Goal: Task Accomplishment & Management: Use online tool/utility

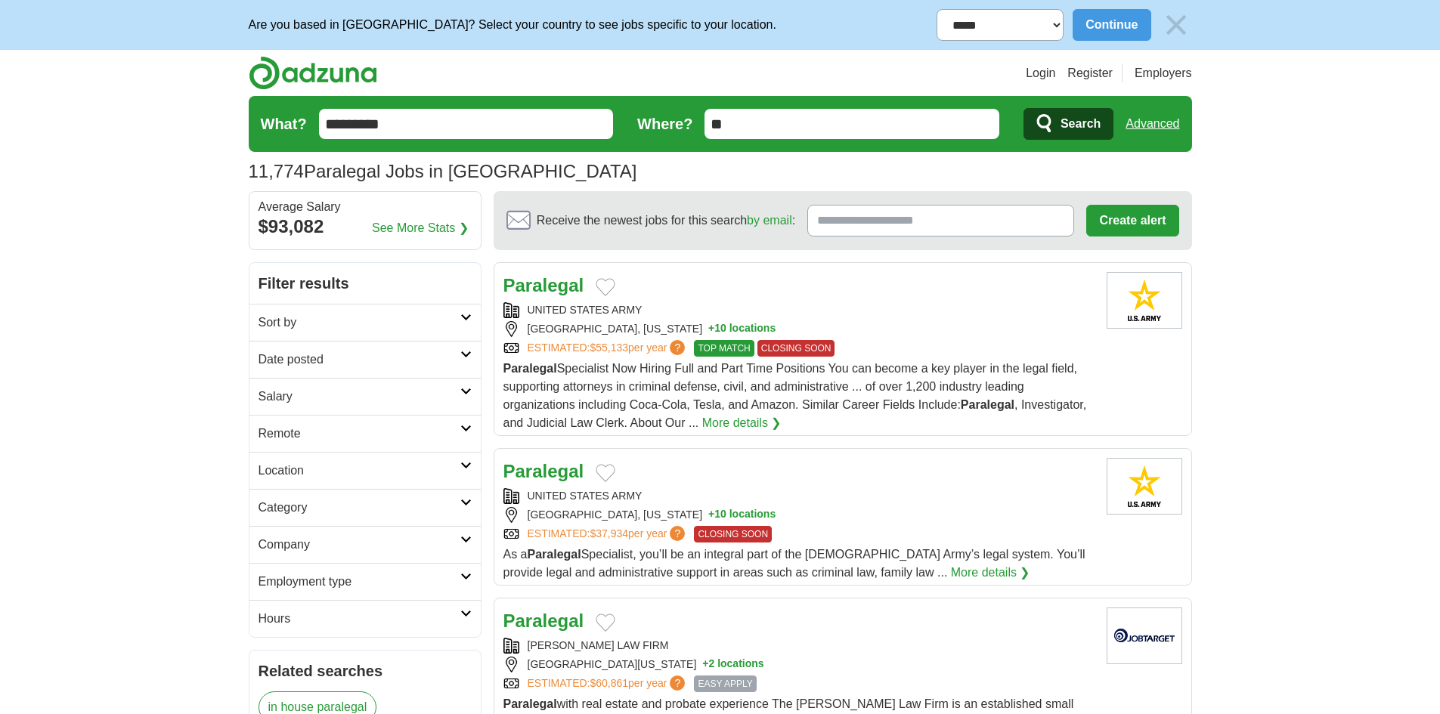
click at [311, 315] on h2 "Sort by" at bounding box center [359, 323] width 202 height 18
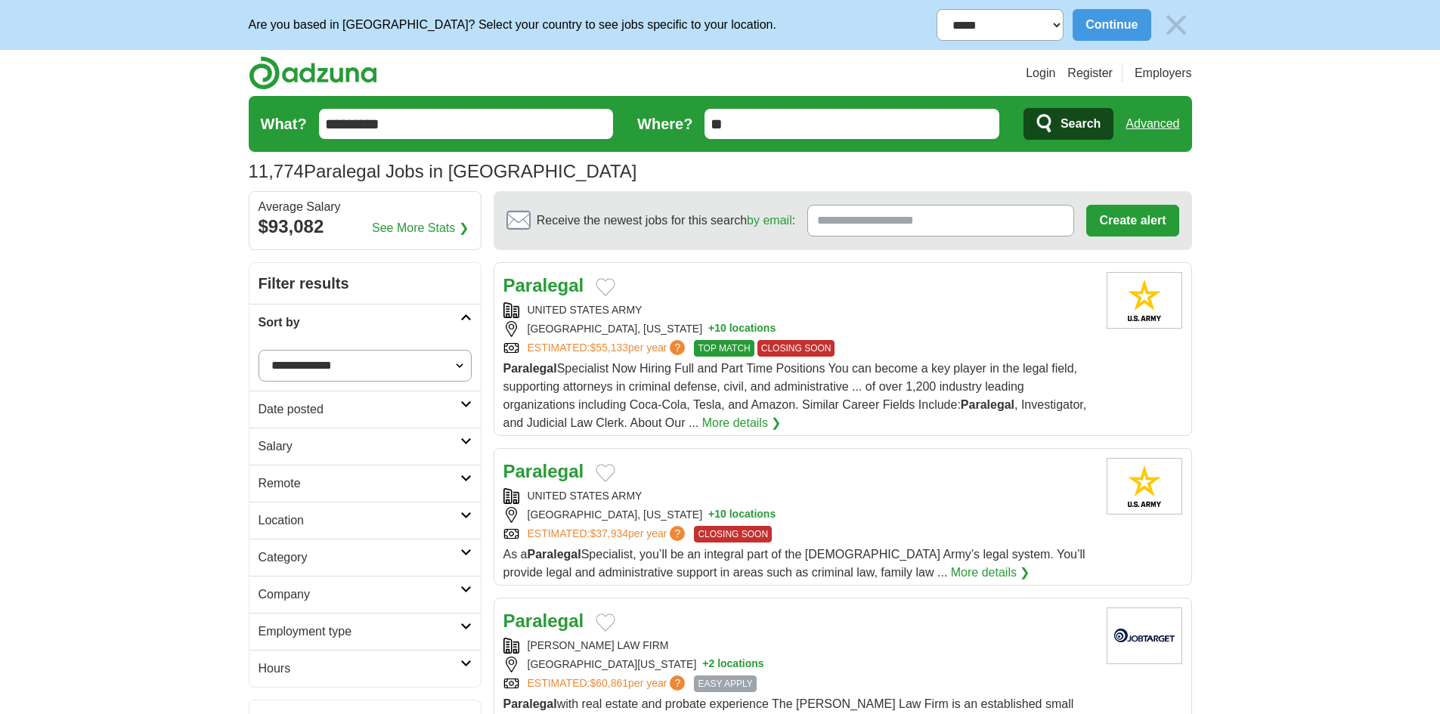
click at [333, 364] on select "**********" at bounding box center [364, 366] width 213 height 32
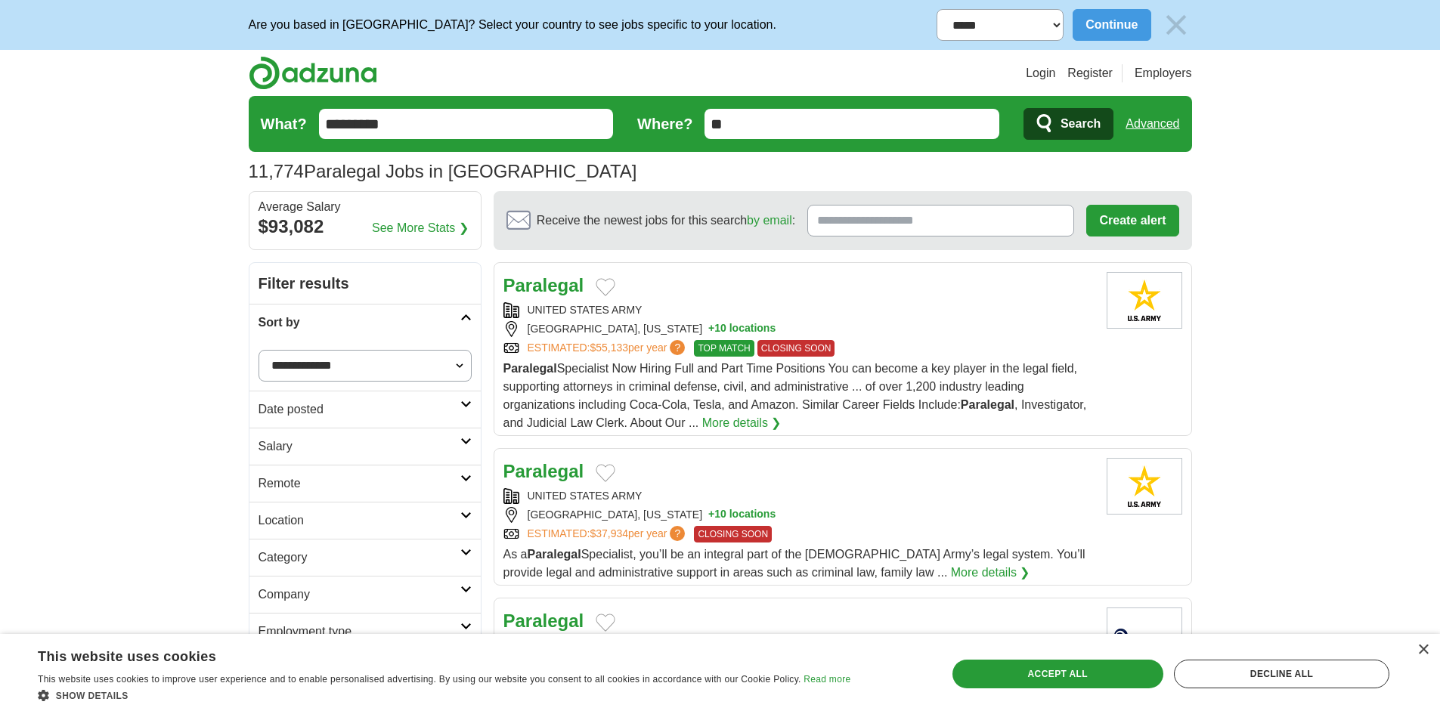
select select "**********"
click at [258, 350] on select "**********" at bounding box center [364, 366] width 213 height 32
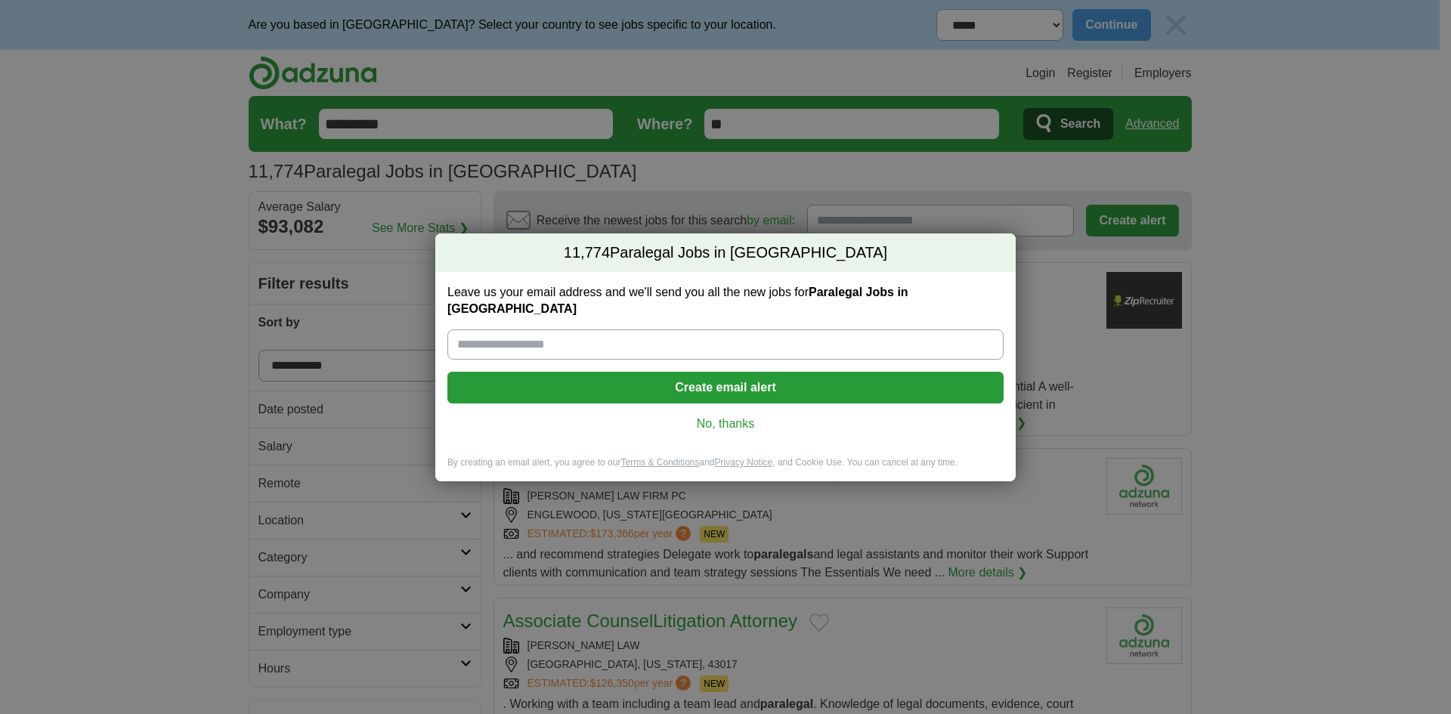
click at [732, 418] on link "No, thanks" at bounding box center [725, 424] width 532 height 17
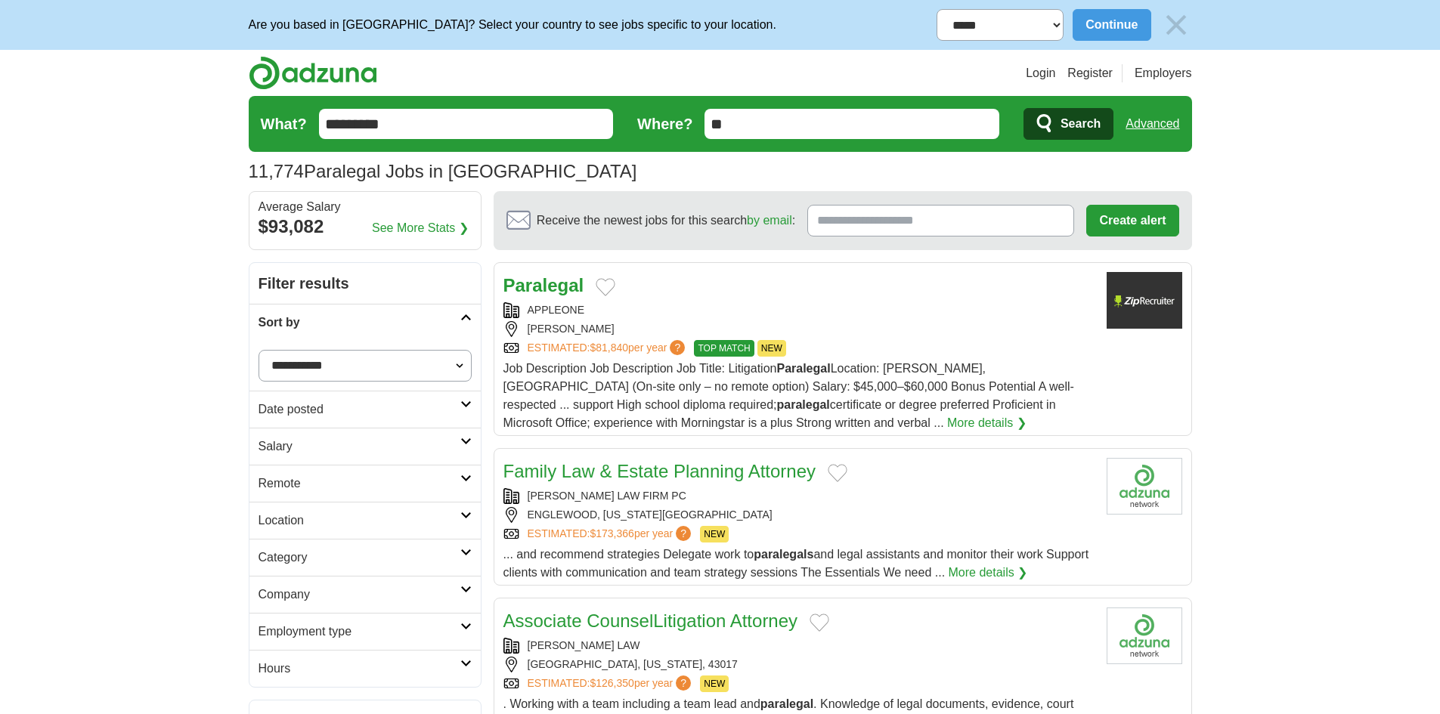
click at [350, 412] on h2 "Date posted" at bounding box center [359, 410] width 202 height 18
click at [308, 441] on link "Last 24 hours" at bounding box center [364, 446] width 213 height 18
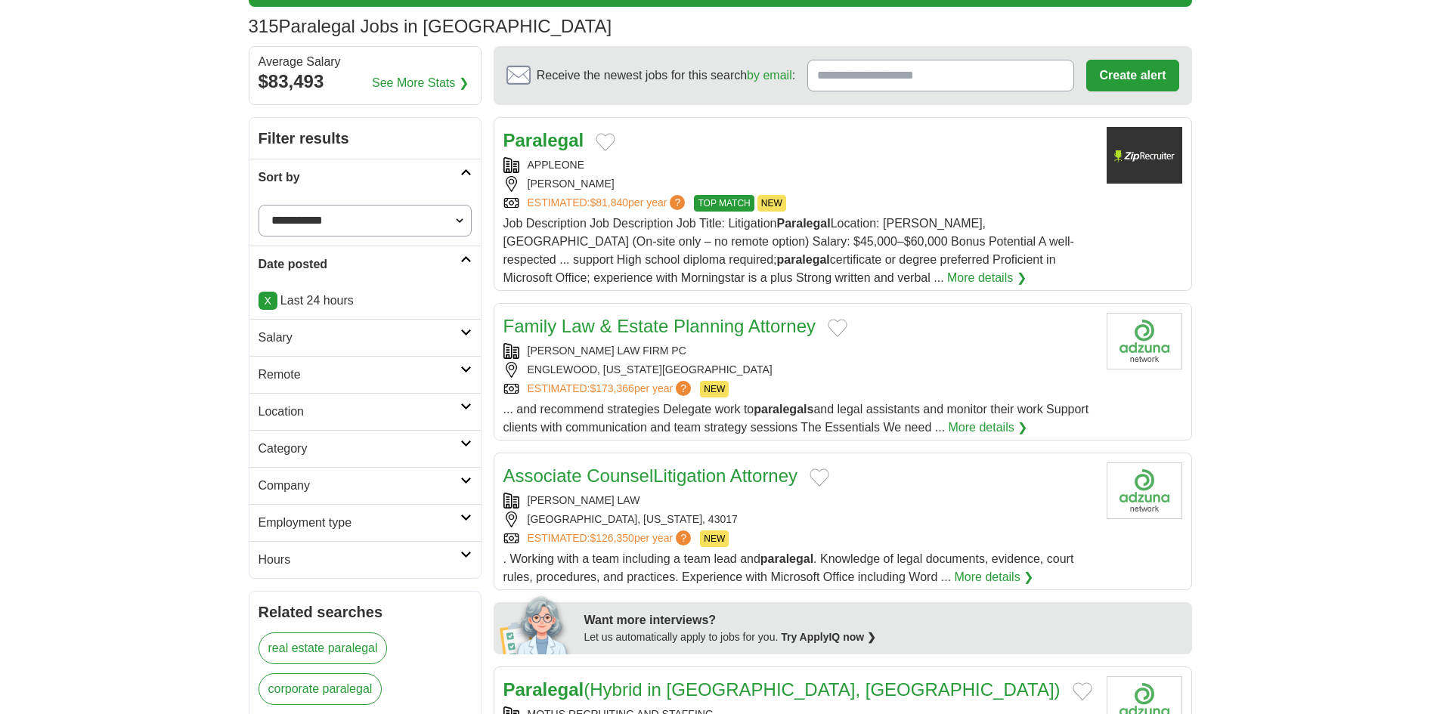
scroll to position [151, 0]
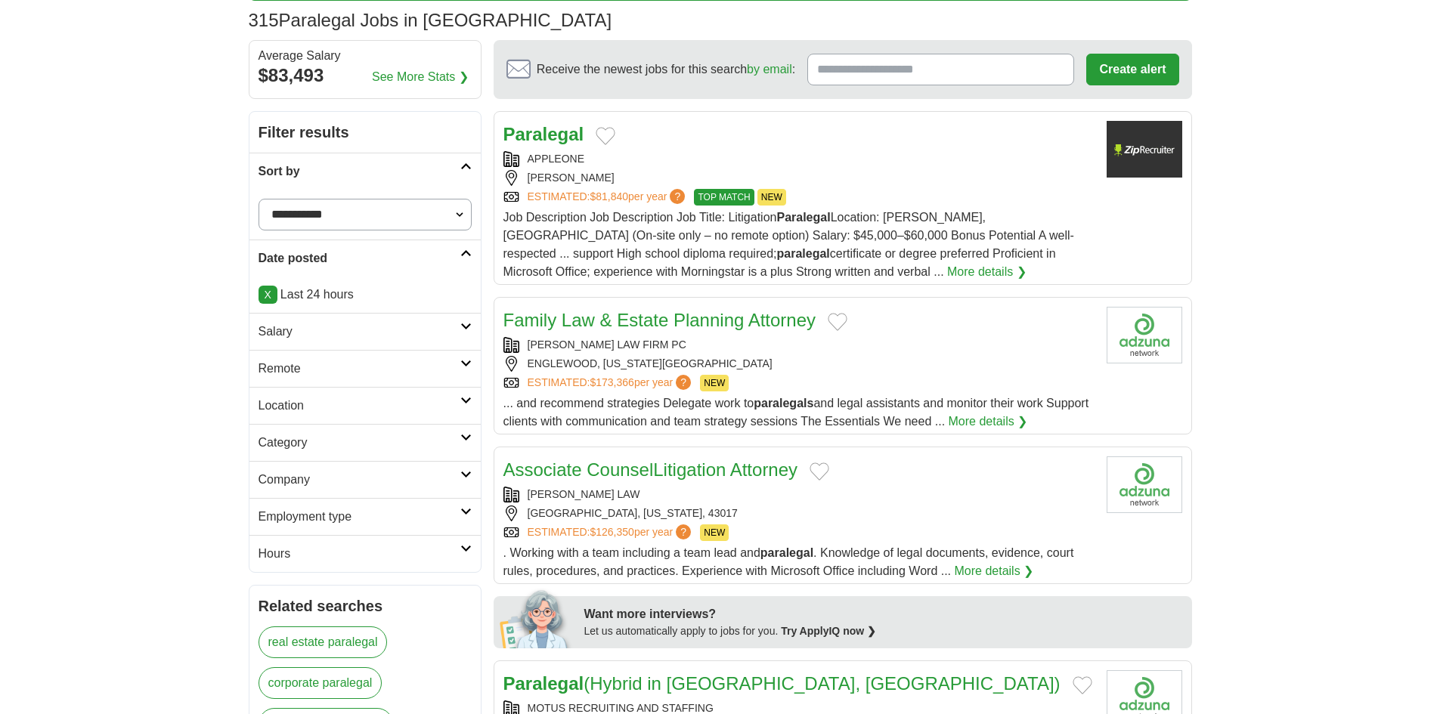
click at [709, 326] on link "Family Law & Estate Planning Attorney" at bounding box center [659, 320] width 313 height 20
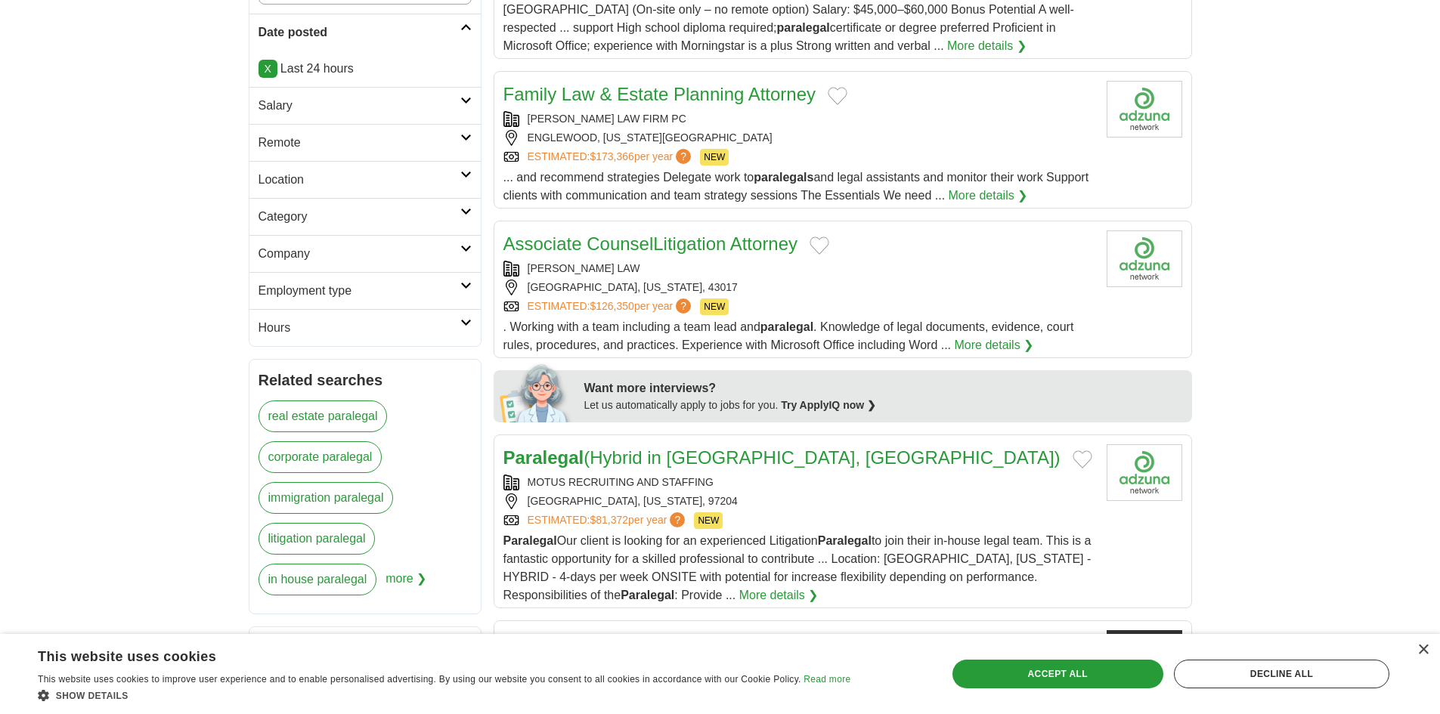
scroll to position [378, 0]
click at [639, 278] on div "SELPH LAW DUBLIN, OHIO, 43017 ESTIMATED: $126,350 per year ? NEW" at bounding box center [798, 287] width 591 height 54
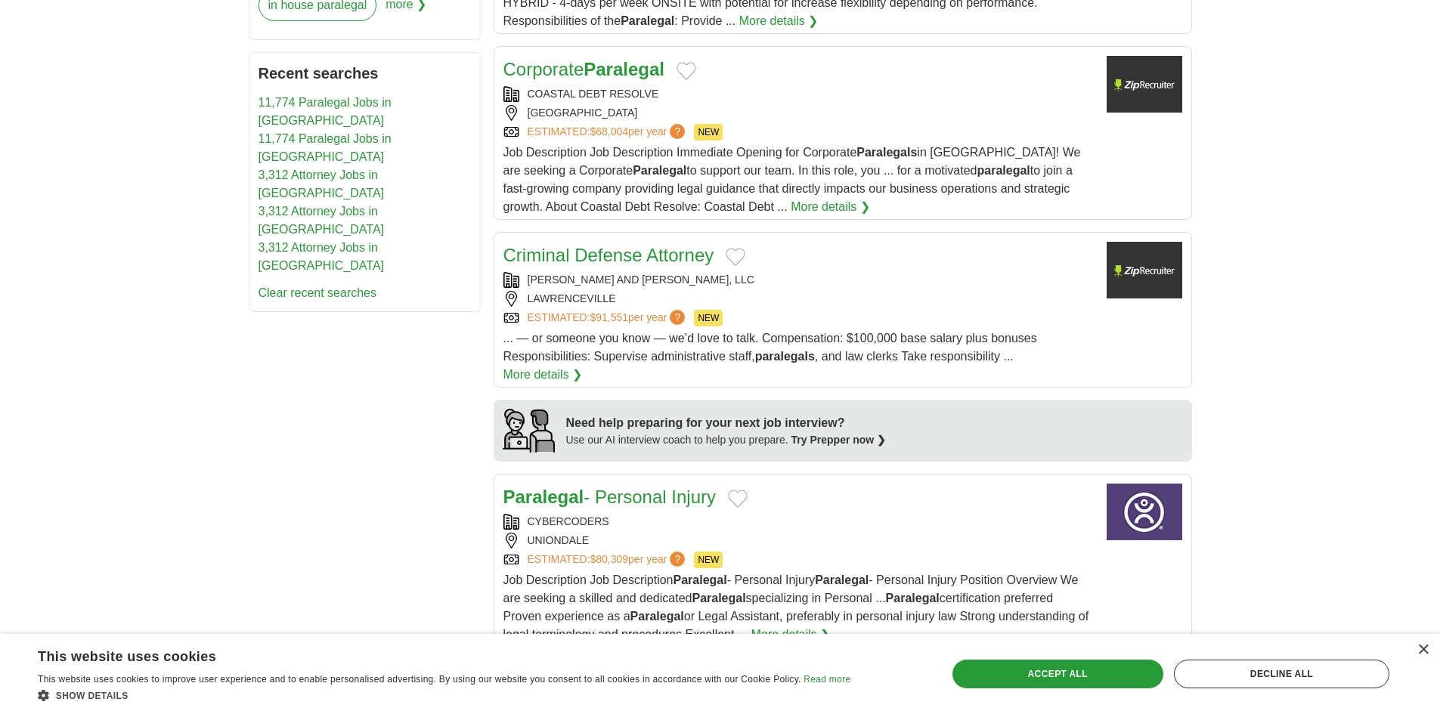
scroll to position [982, 0]
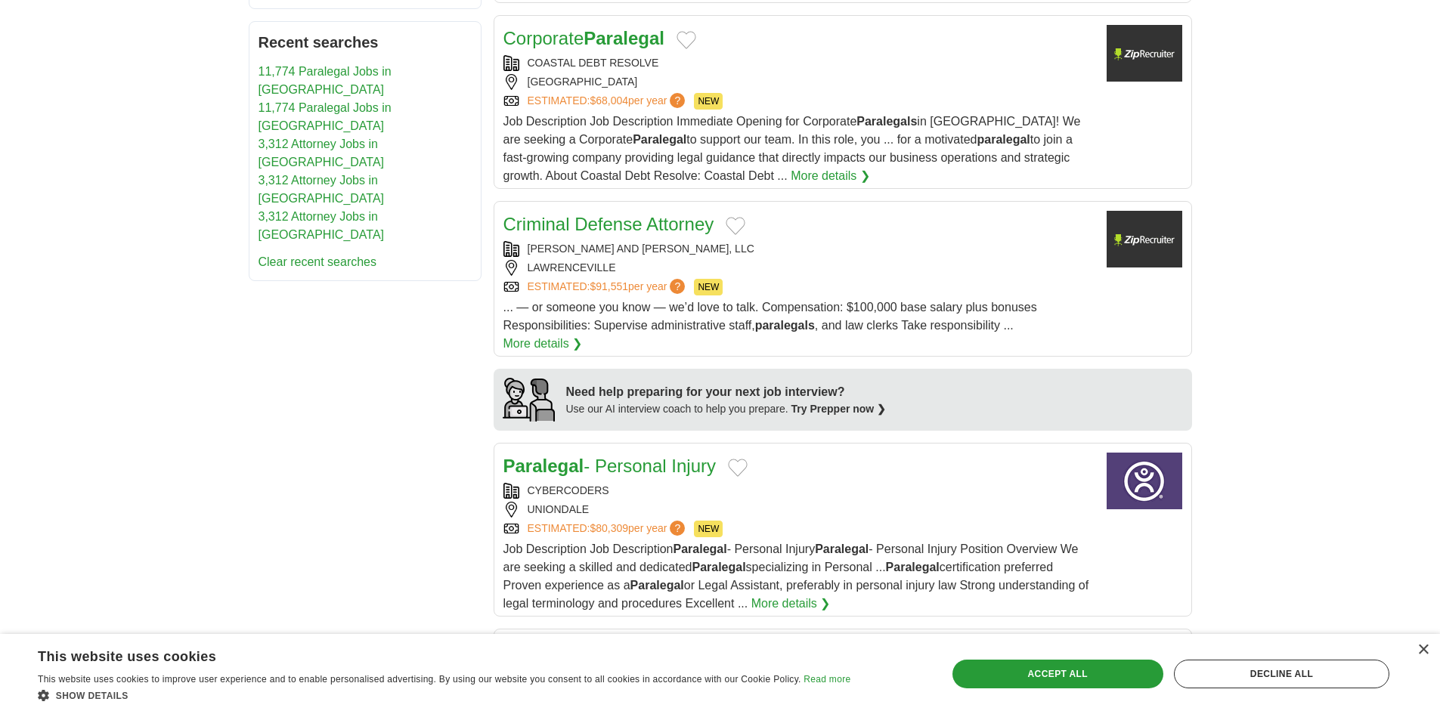
click at [674, 262] on div "LAWRENCEVILLE" at bounding box center [798, 268] width 591 height 16
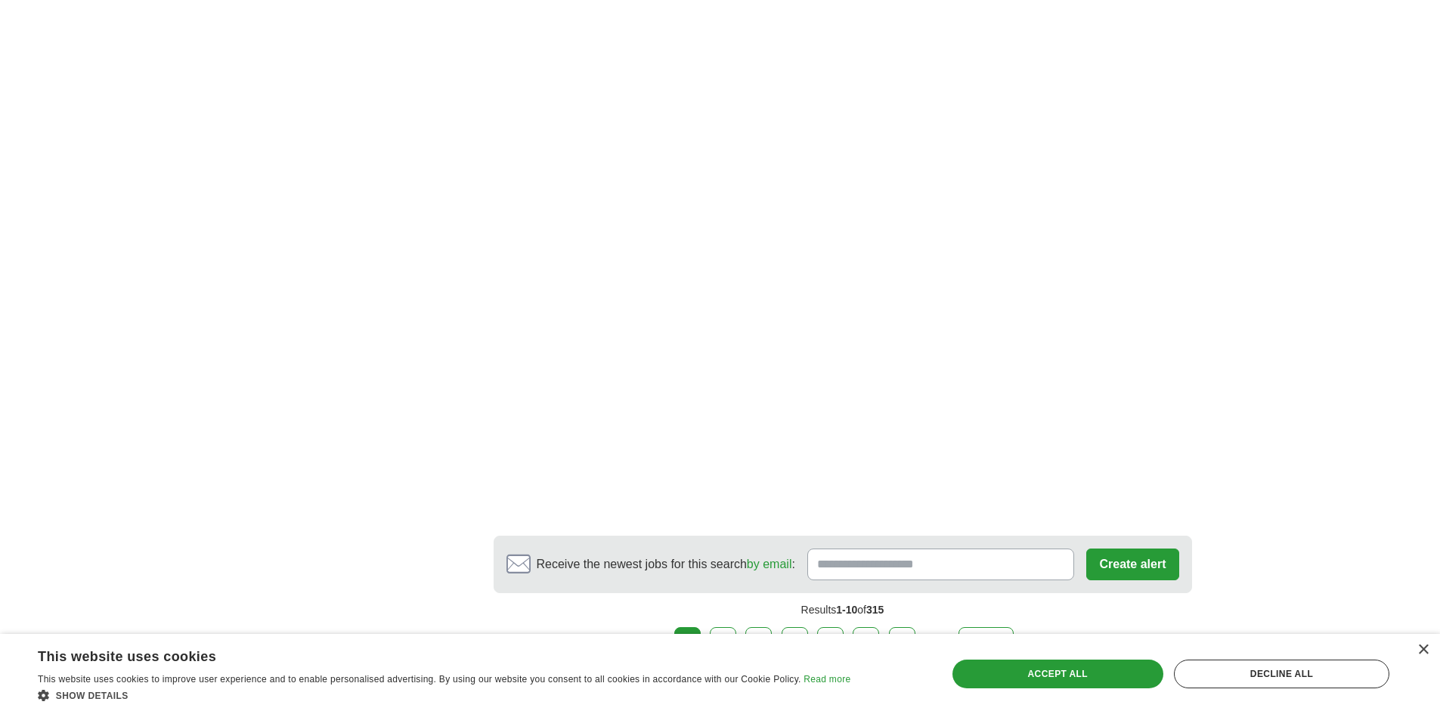
scroll to position [2645, 0]
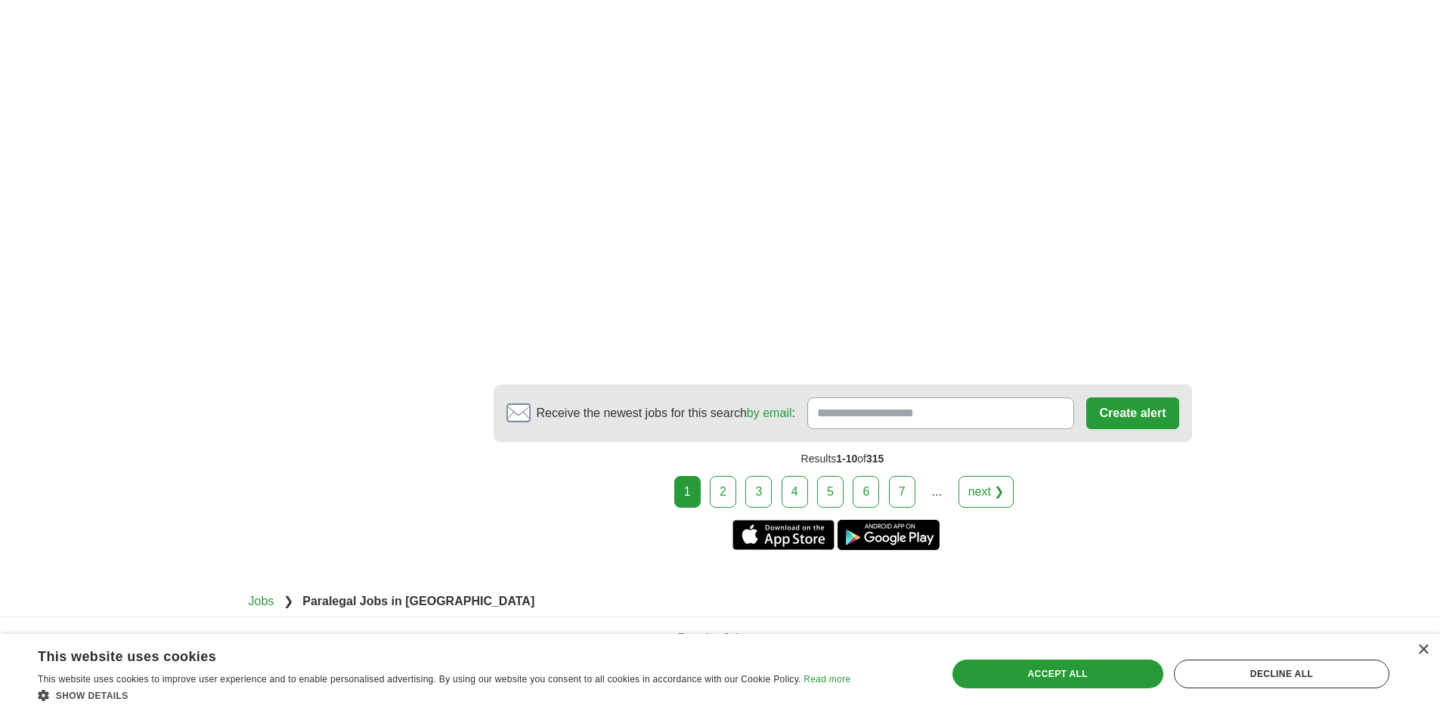
click at [719, 476] on link "2" at bounding box center [723, 492] width 26 height 32
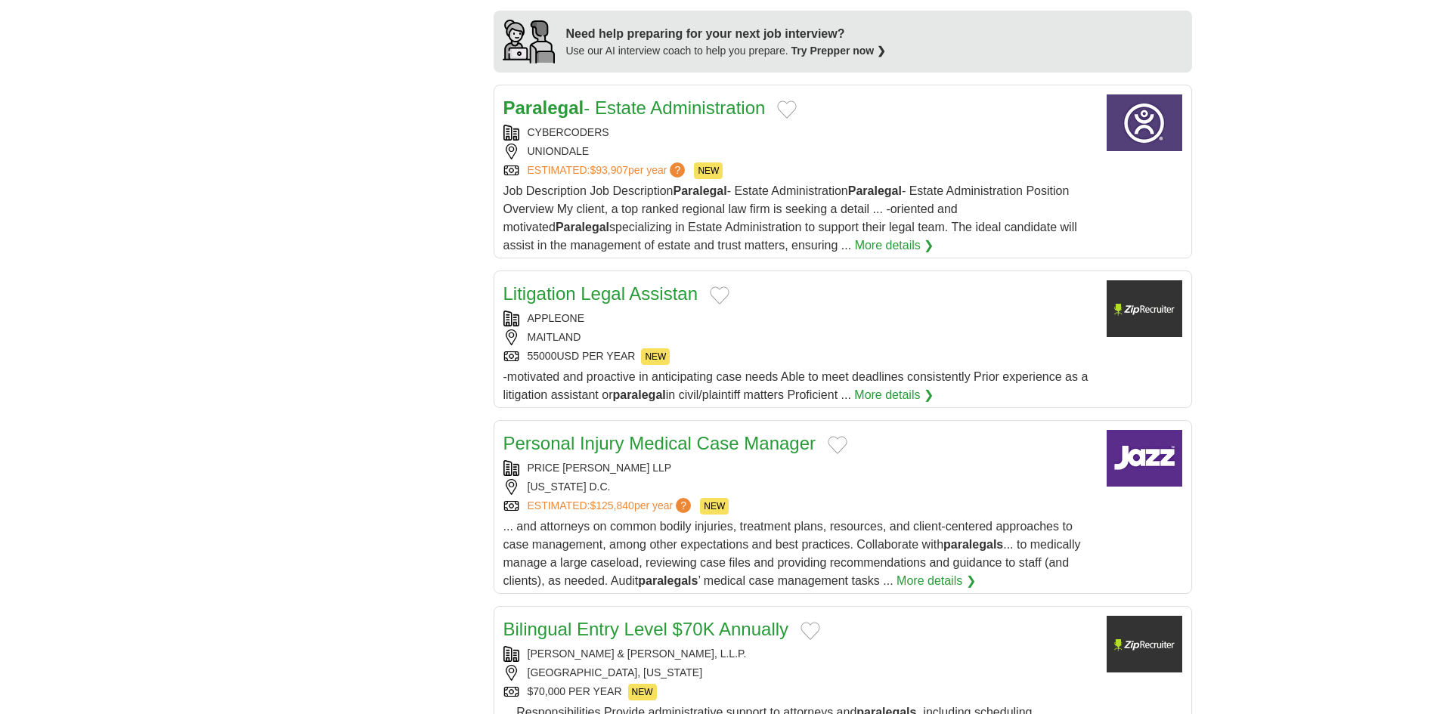
scroll to position [1436, 0]
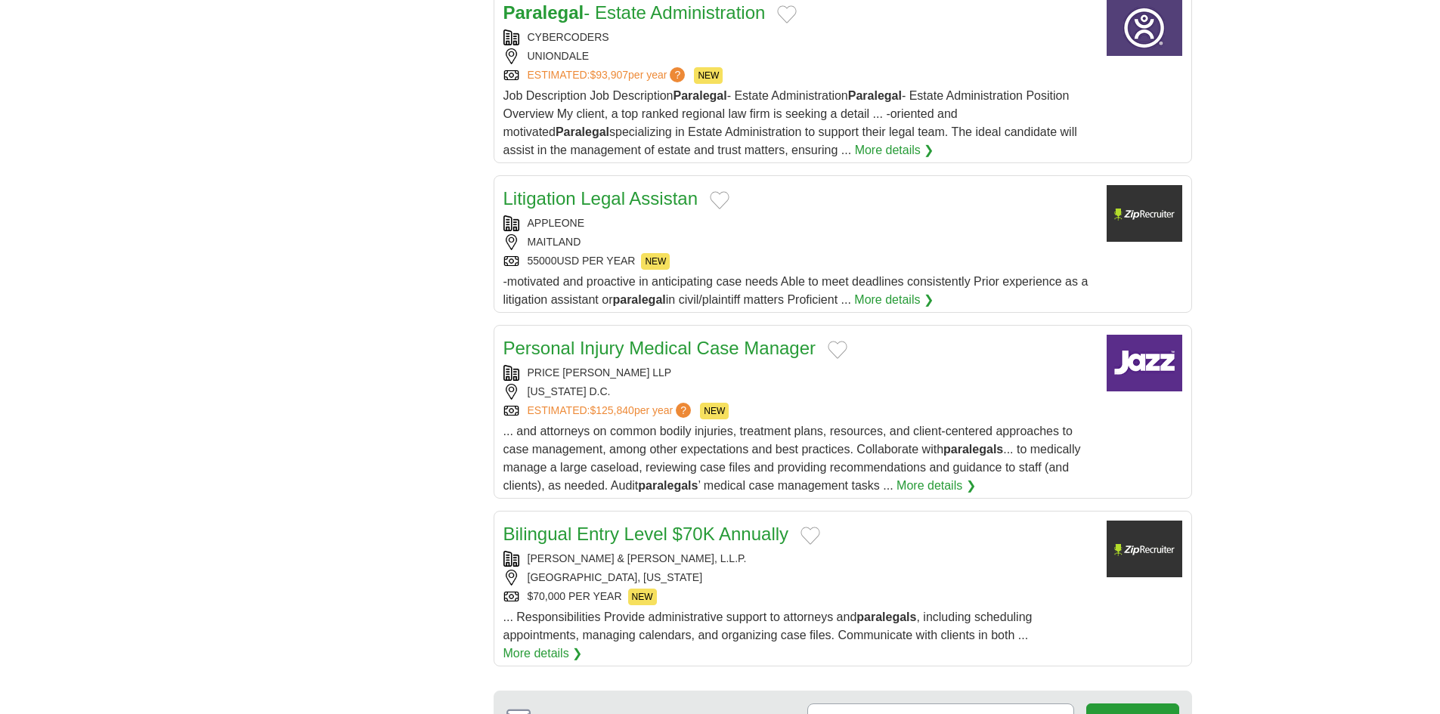
click at [655, 373] on div "PRICE BENOWITZ LLP" at bounding box center [798, 373] width 591 height 16
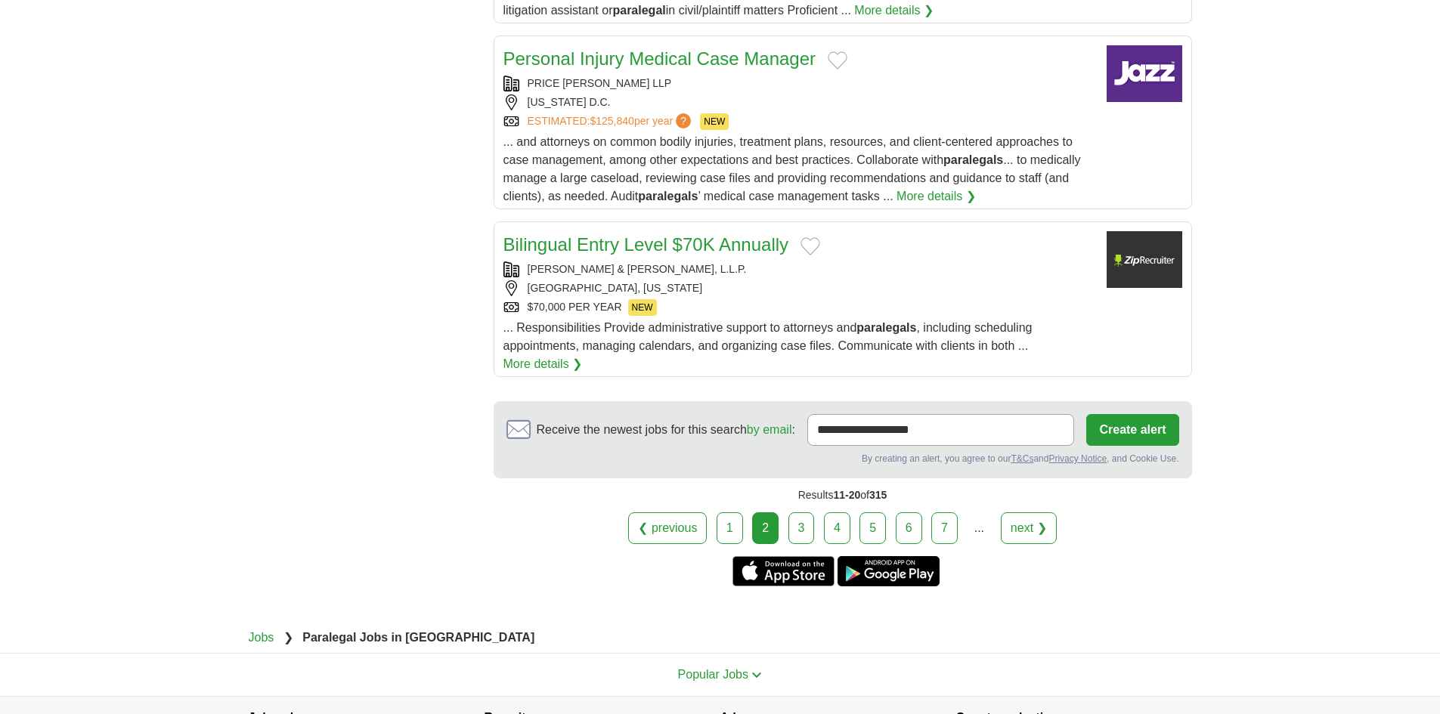
scroll to position [1738, 0]
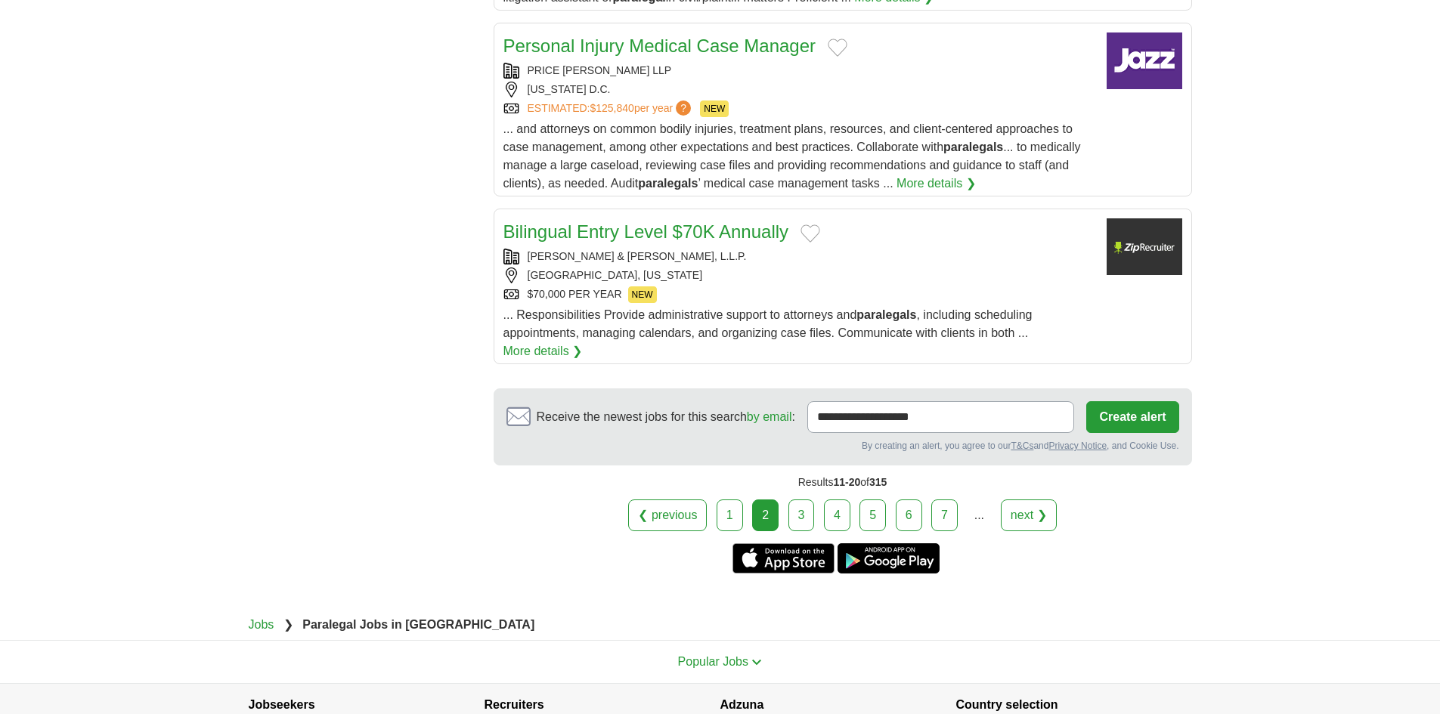
click at [803, 521] on link "3" at bounding box center [801, 516] width 26 height 32
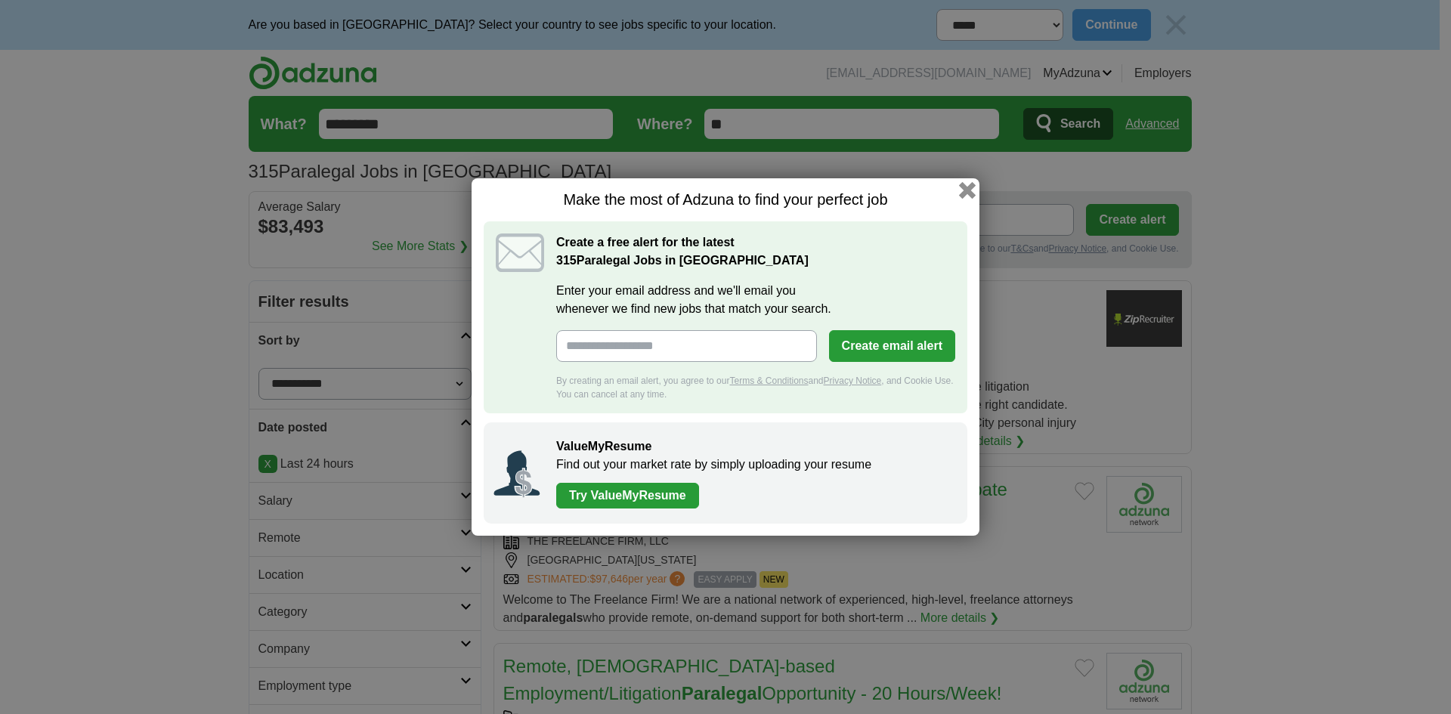
click at [965, 191] on button "button" at bounding box center [967, 190] width 17 height 17
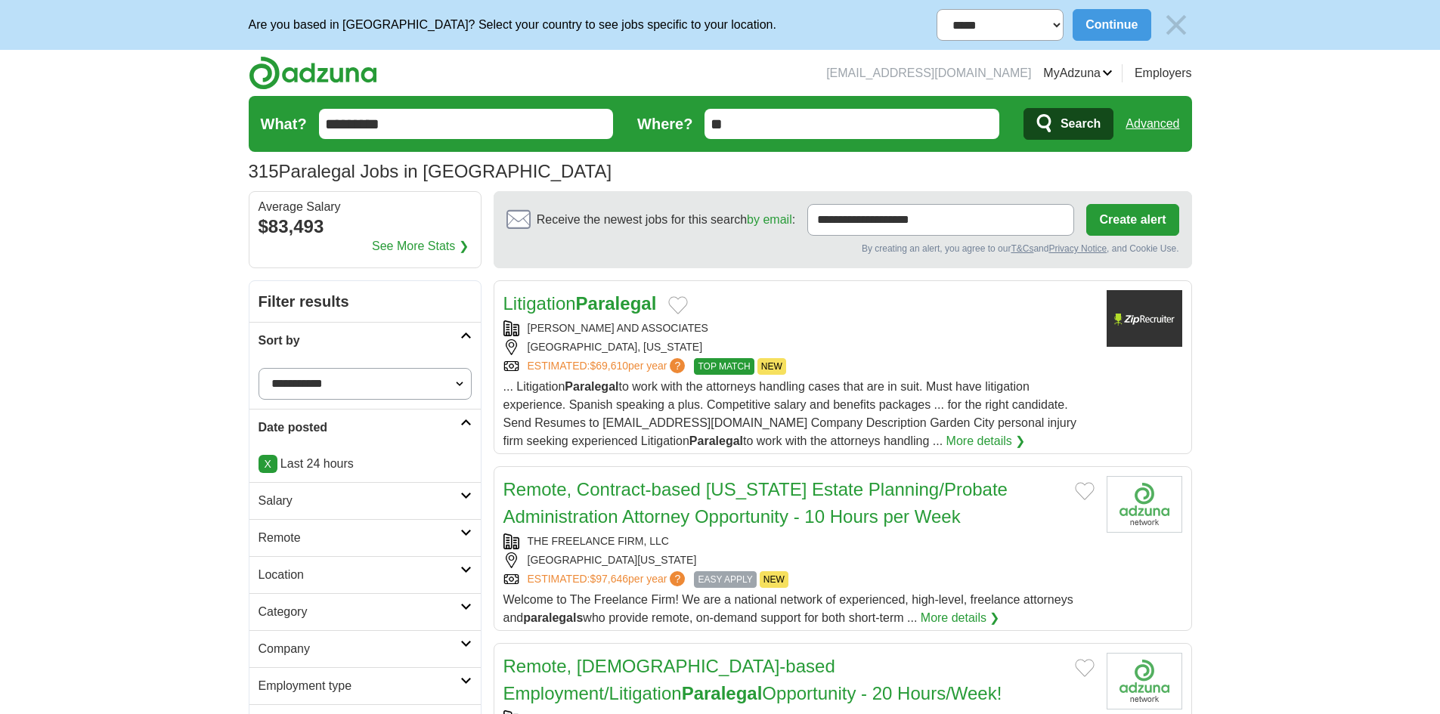
click at [788, 338] on div "PAUL AJLOUNY AND ASSOCIATES GARDEN CITY, NEW YORK ESTIMATED: $69,610 per year ?…" at bounding box center [798, 347] width 591 height 54
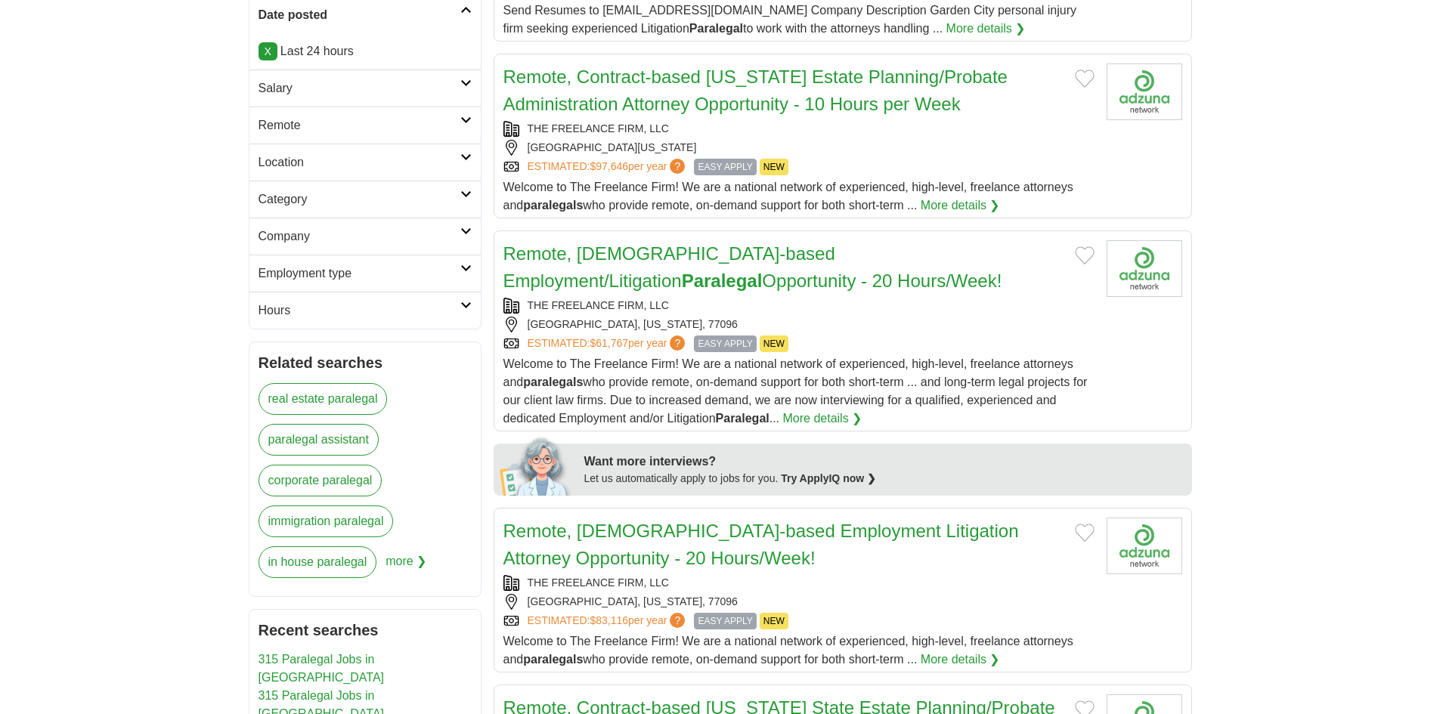
scroll to position [453, 0]
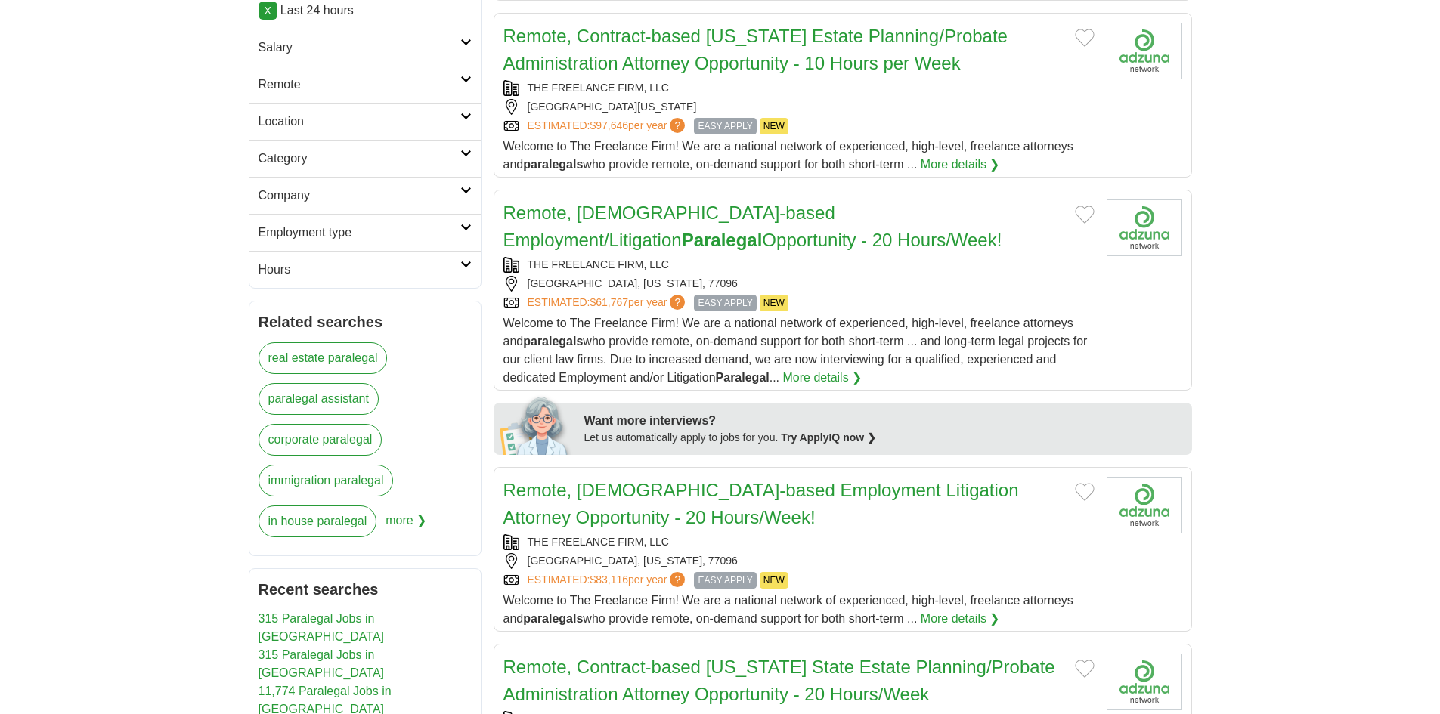
click at [712, 268] on div "THE FREELANCE FIRM, LLC" at bounding box center [798, 265] width 591 height 16
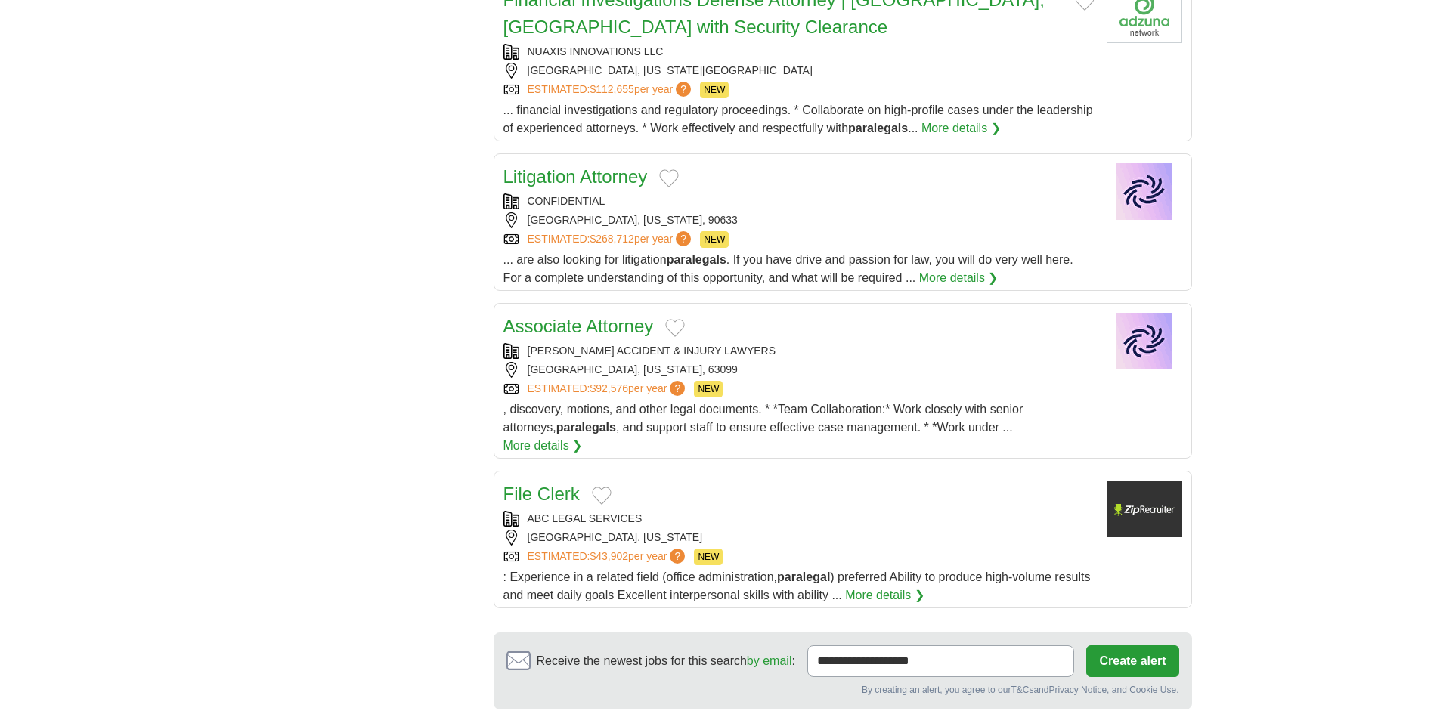
scroll to position [1587, 0]
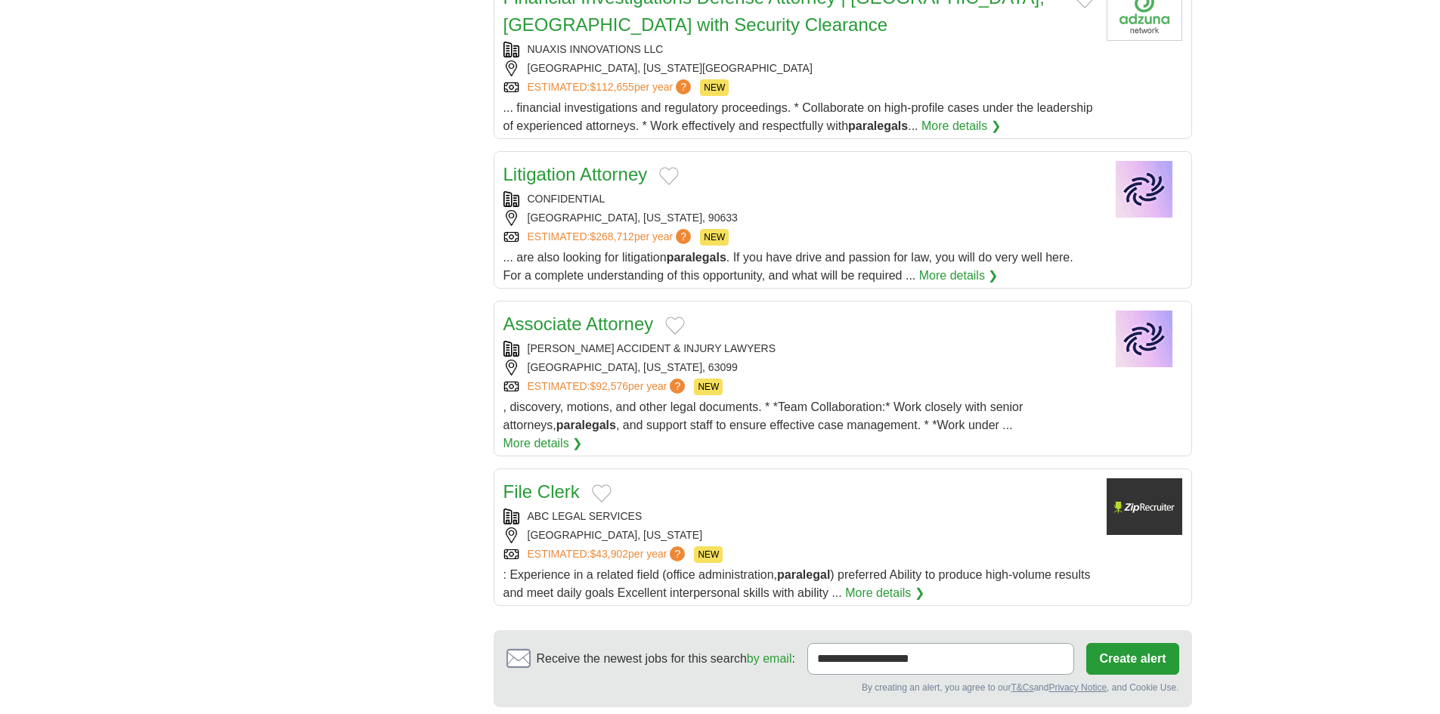
click at [757, 344] on div "JETT ACCIDENT & INJURY LAWYERS" at bounding box center [798, 349] width 591 height 16
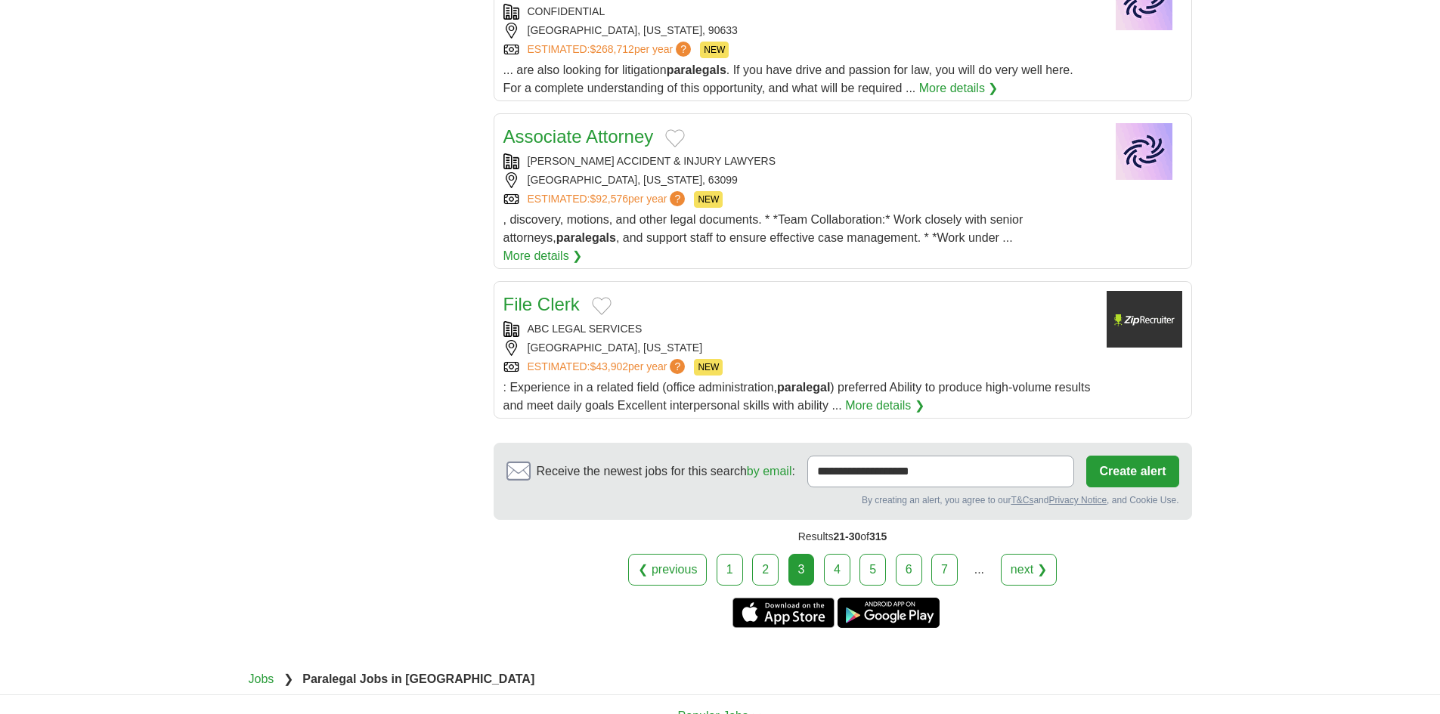
scroll to position [1814, 0]
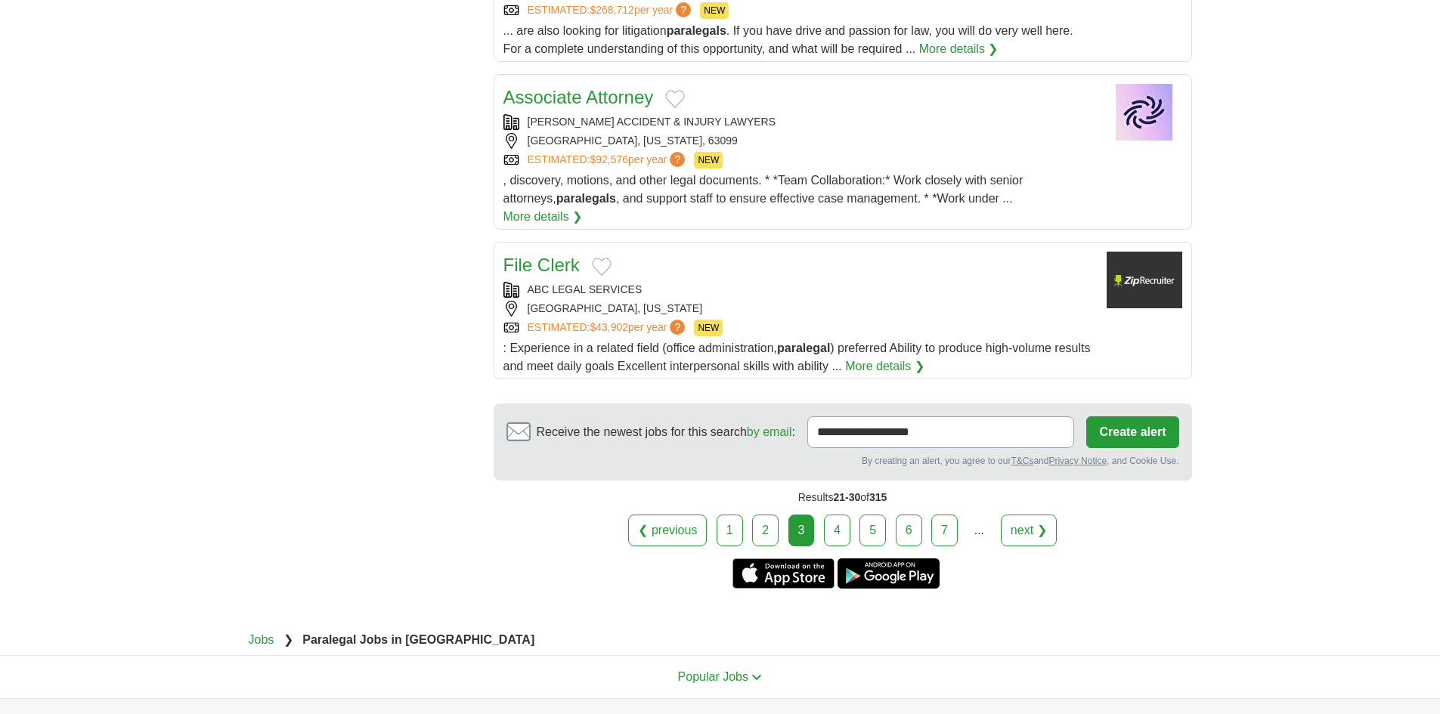
click at [832, 515] on link "4" at bounding box center [837, 531] width 26 height 32
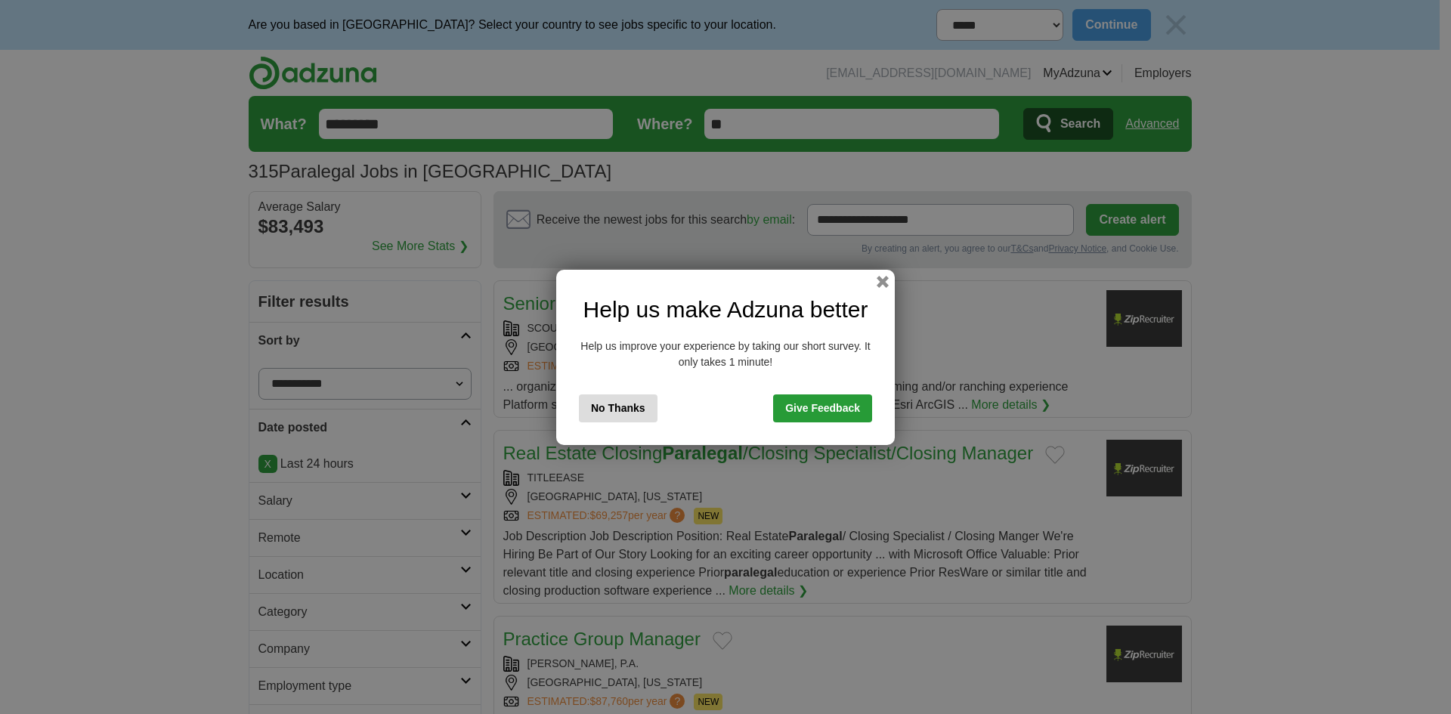
click at [607, 399] on button "No Thanks" at bounding box center [618, 408] width 79 height 28
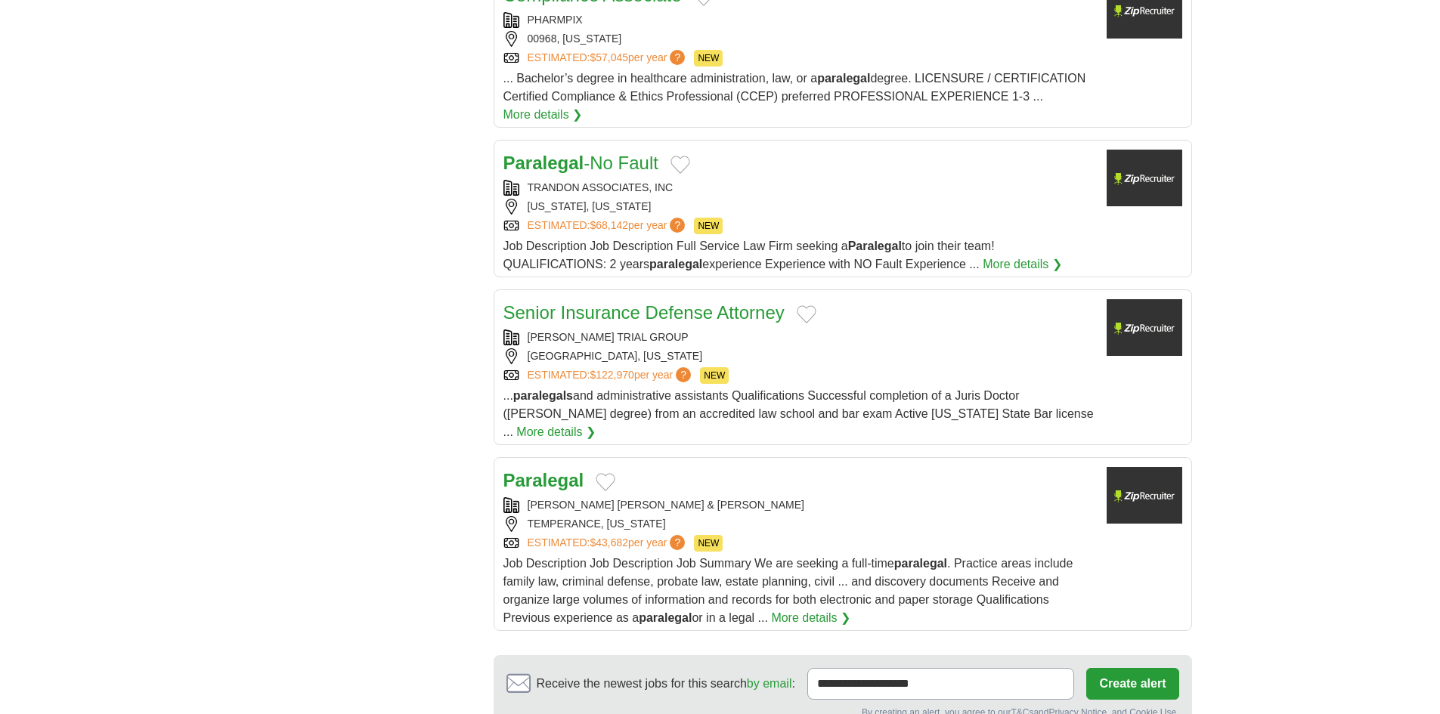
scroll to position [1436, 0]
click at [675, 353] on div "[GEOGRAPHIC_DATA], [US_STATE]" at bounding box center [798, 356] width 591 height 16
click at [795, 497] on div "[PERSON_NAME] [PERSON_NAME] & [PERSON_NAME]" at bounding box center [798, 505] width 591 height 16
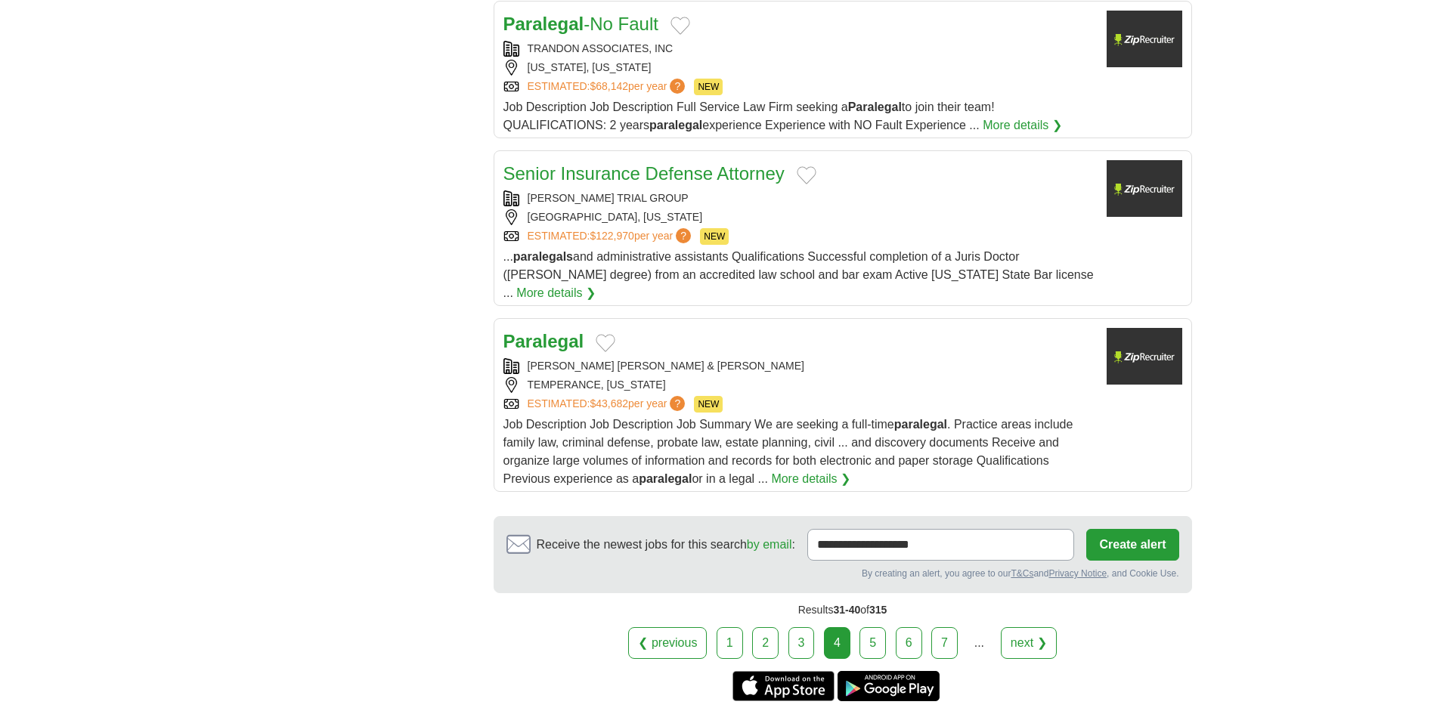
scroll to position [1587, 0]
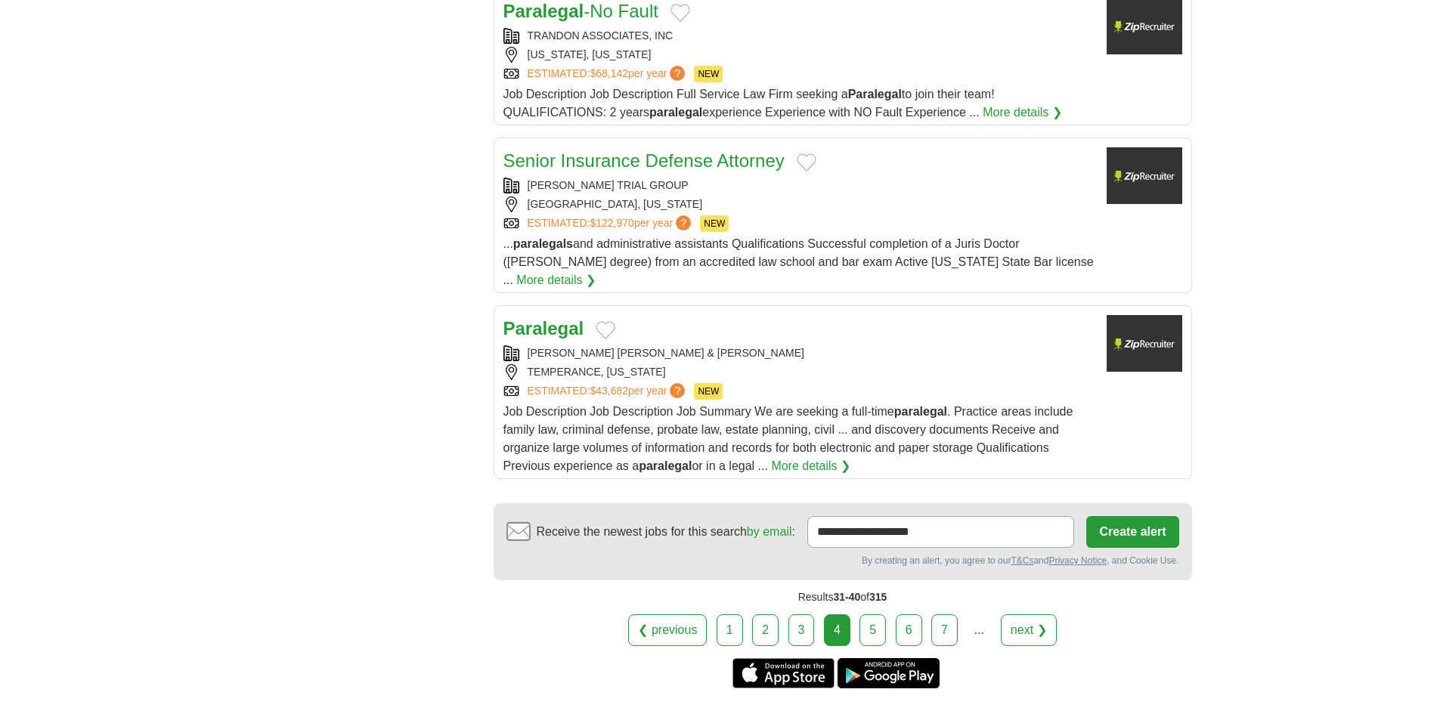
click at [801, 364] on div "TEMPERANCE, [US_STATE]" at bounding box center [798, 372] width 591 height 16
click at [884, 614] on link "5" at bounding box center [872, 630] width 26 height 32
click at [871, 614] on link "5" at bounding box center [872, 630] width 26 height 32
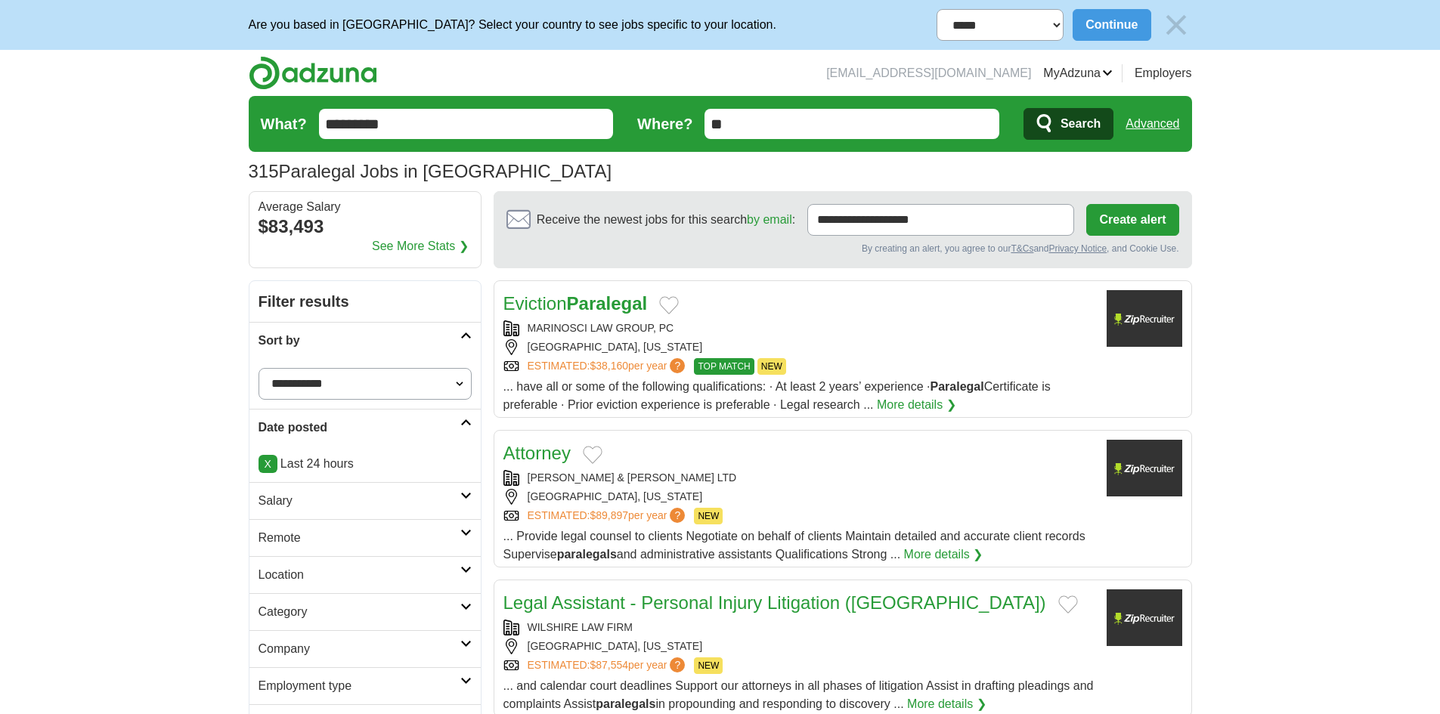
click at [680, 334] on div "MARINOSCI LAW GROUP, PC" at bounding box center [798, 328] width 591 height 16
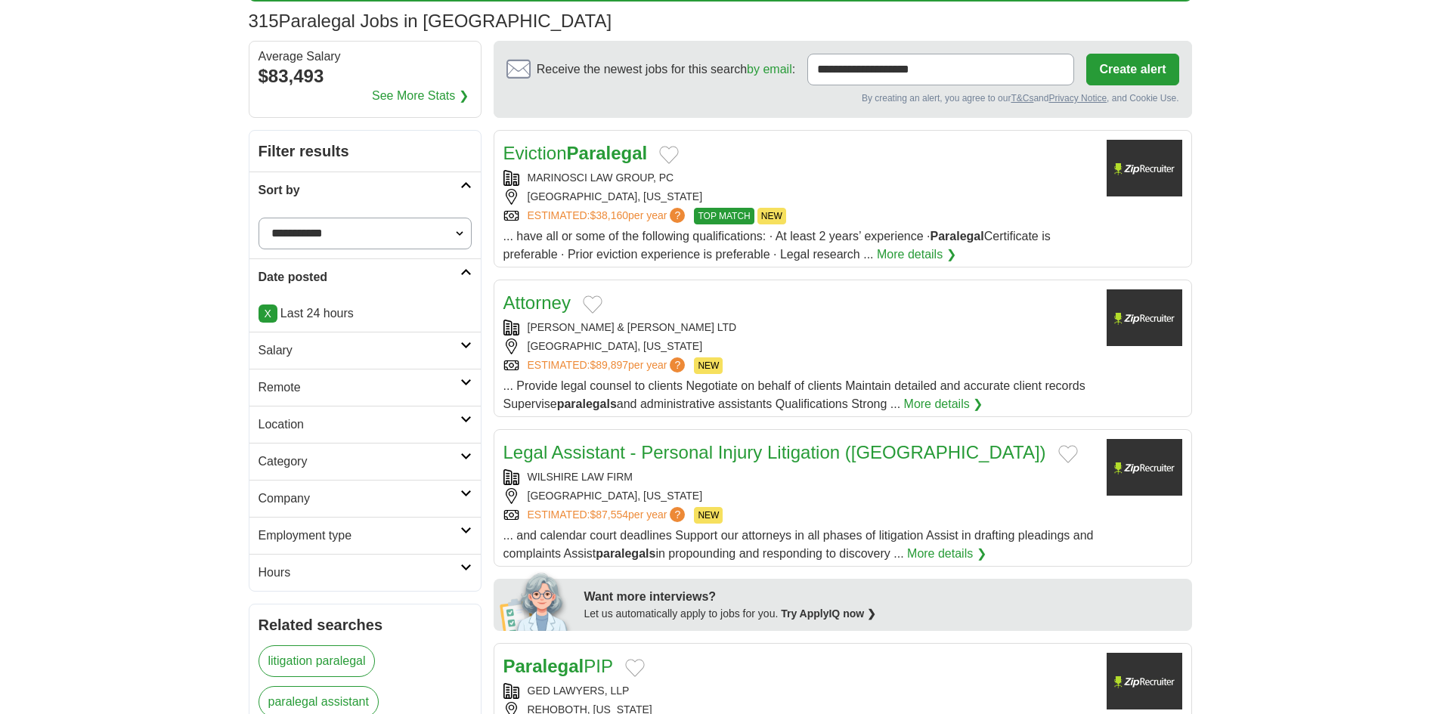
scroll to position [151, 0]
click at [688, 319] on div "[PERSON_NAME] & [PERSON_NAME] LTD" at bounding box center [798, 327] width 591 height 16
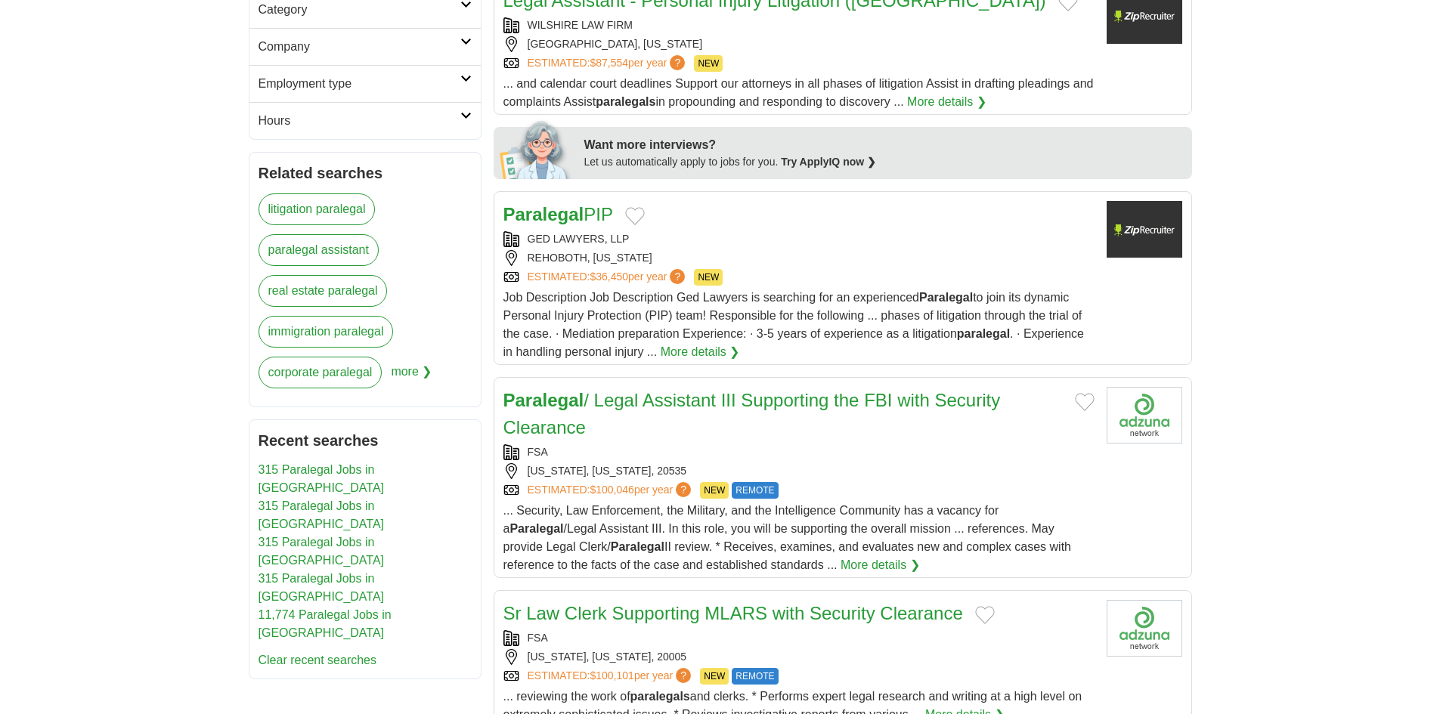
scroll to position [605, 0]
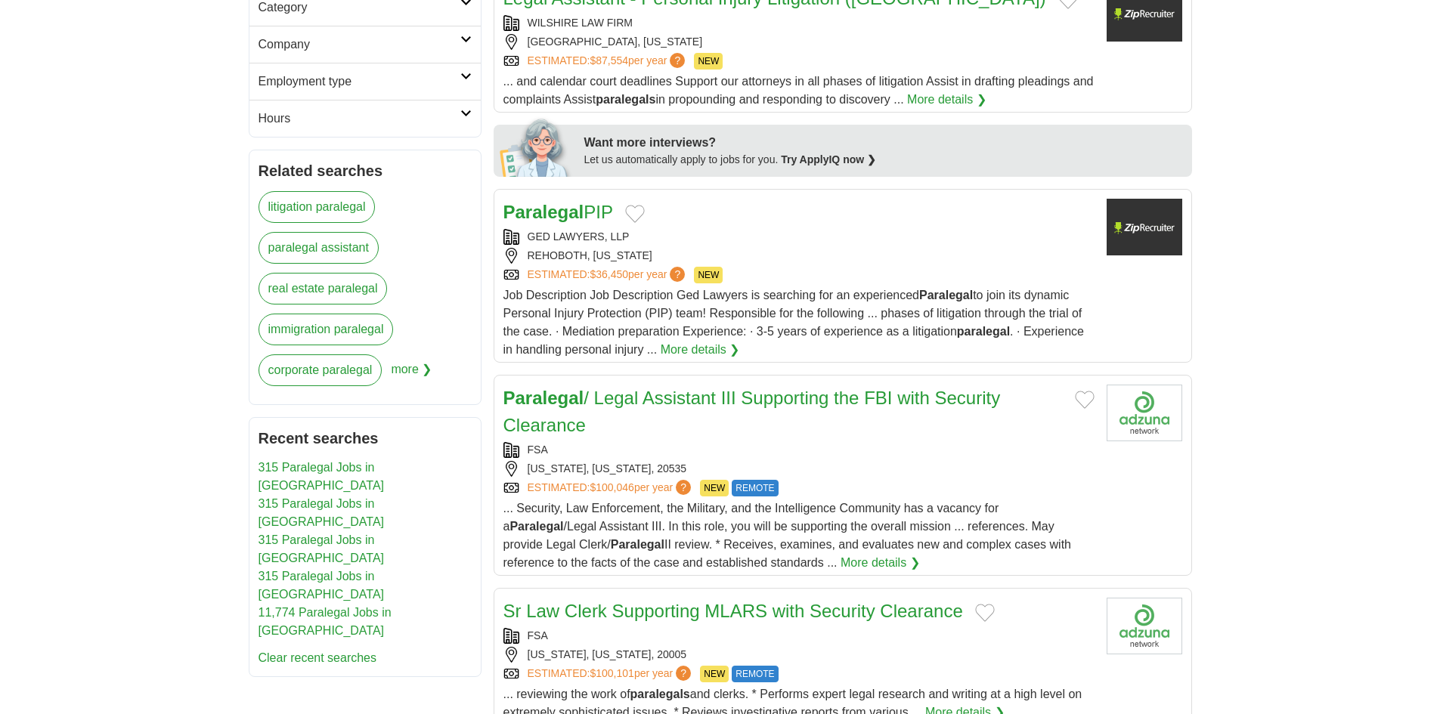
click at [775, 237] on div "GED LAWYERS, LLP" at bounding box center [798, 237] width 591 height 16
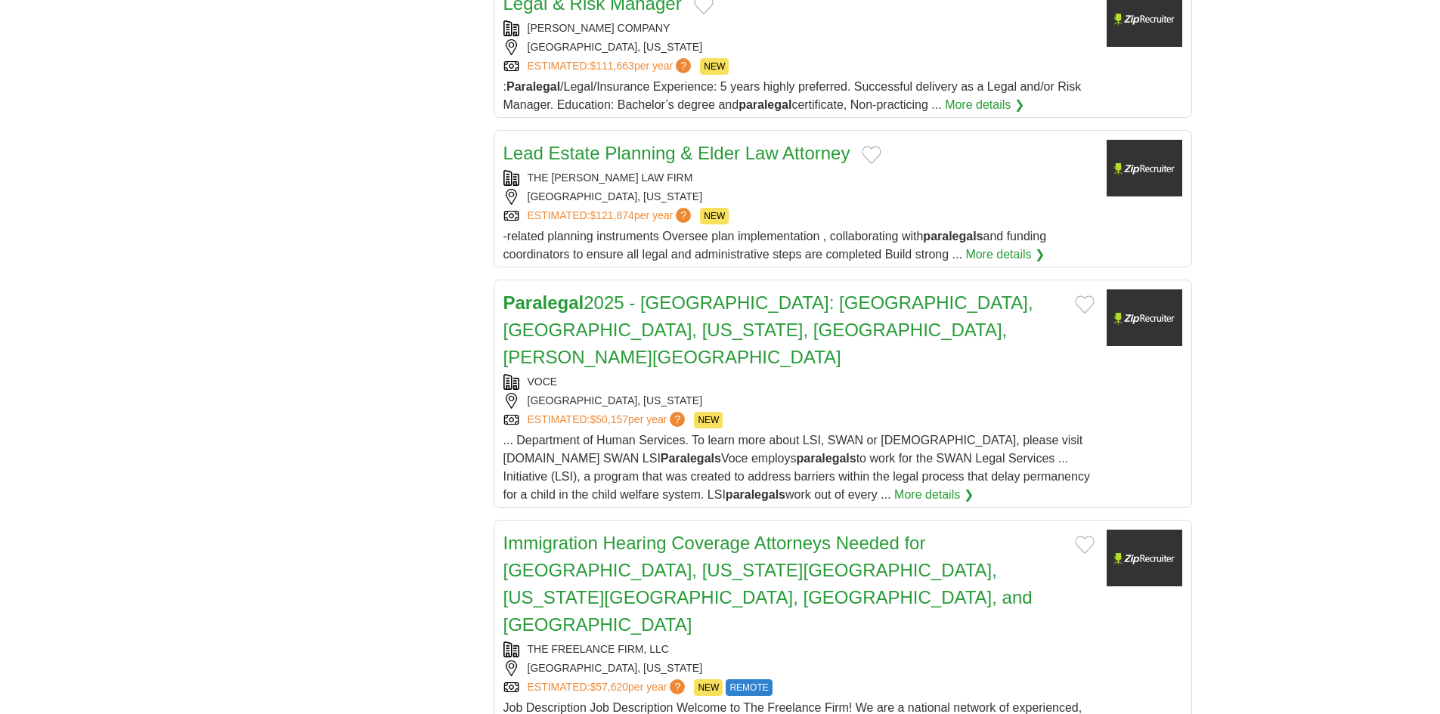
scroll to position [1663, 0]
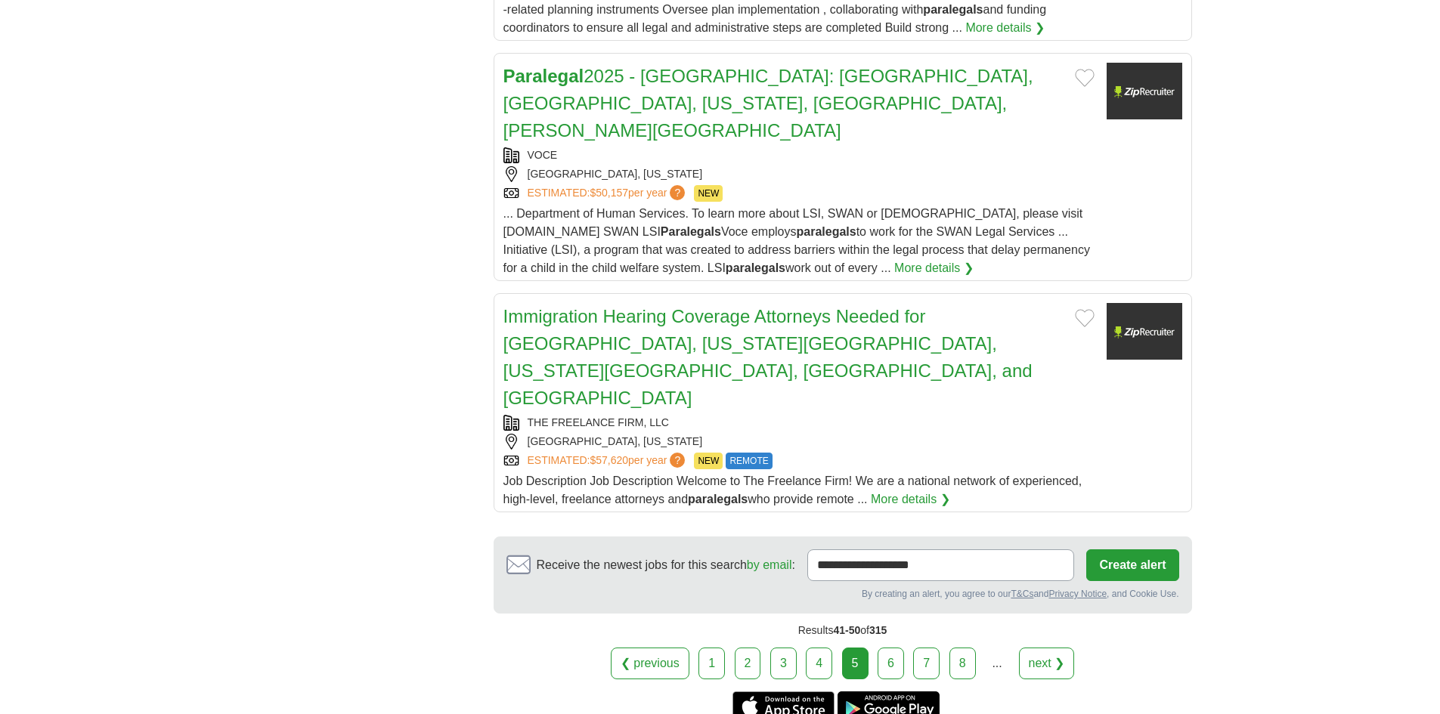
click at [896, 648] on link "6" at bounding box center [890, 664] width 26 height 32
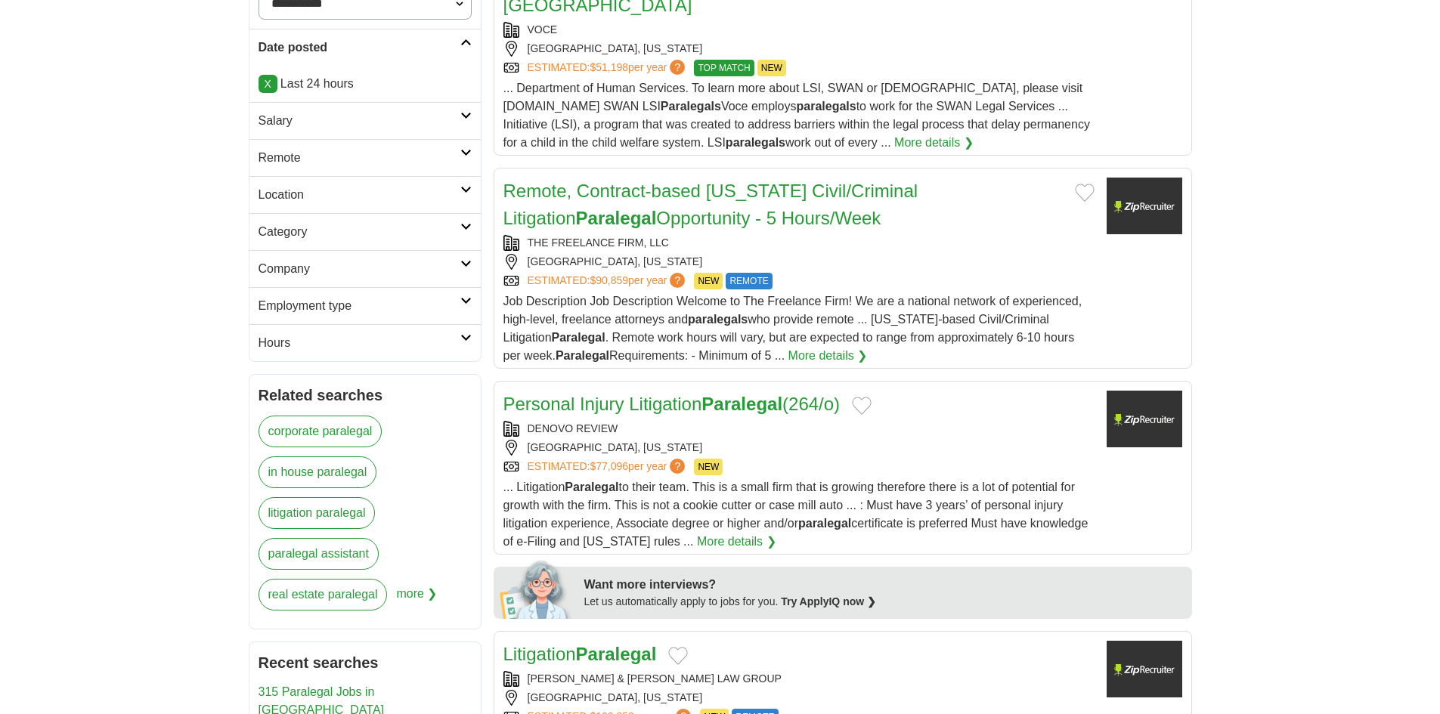
scroll to position [453, 0]
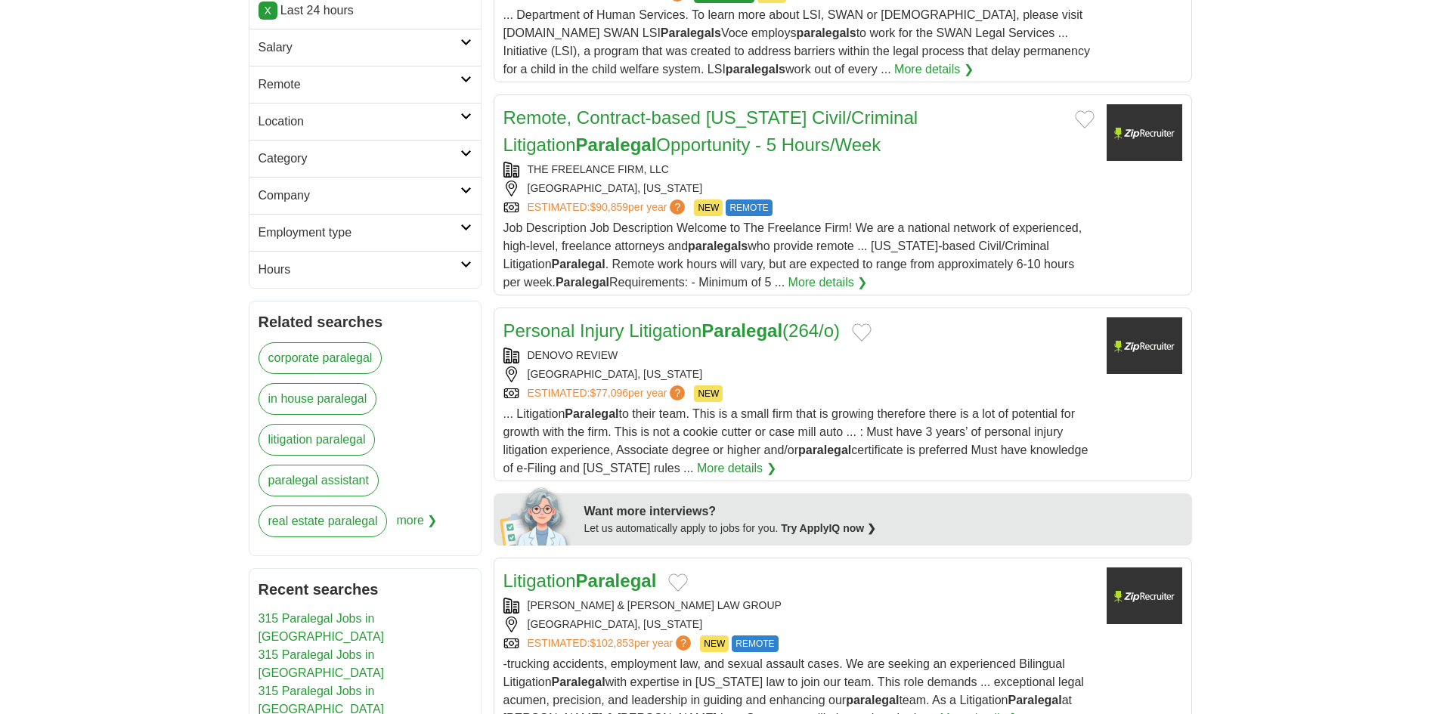
click at [811, 367] on div "SANTA ANA, CALIFORNIA" at bounding box center [798, 375] width 591 height 16
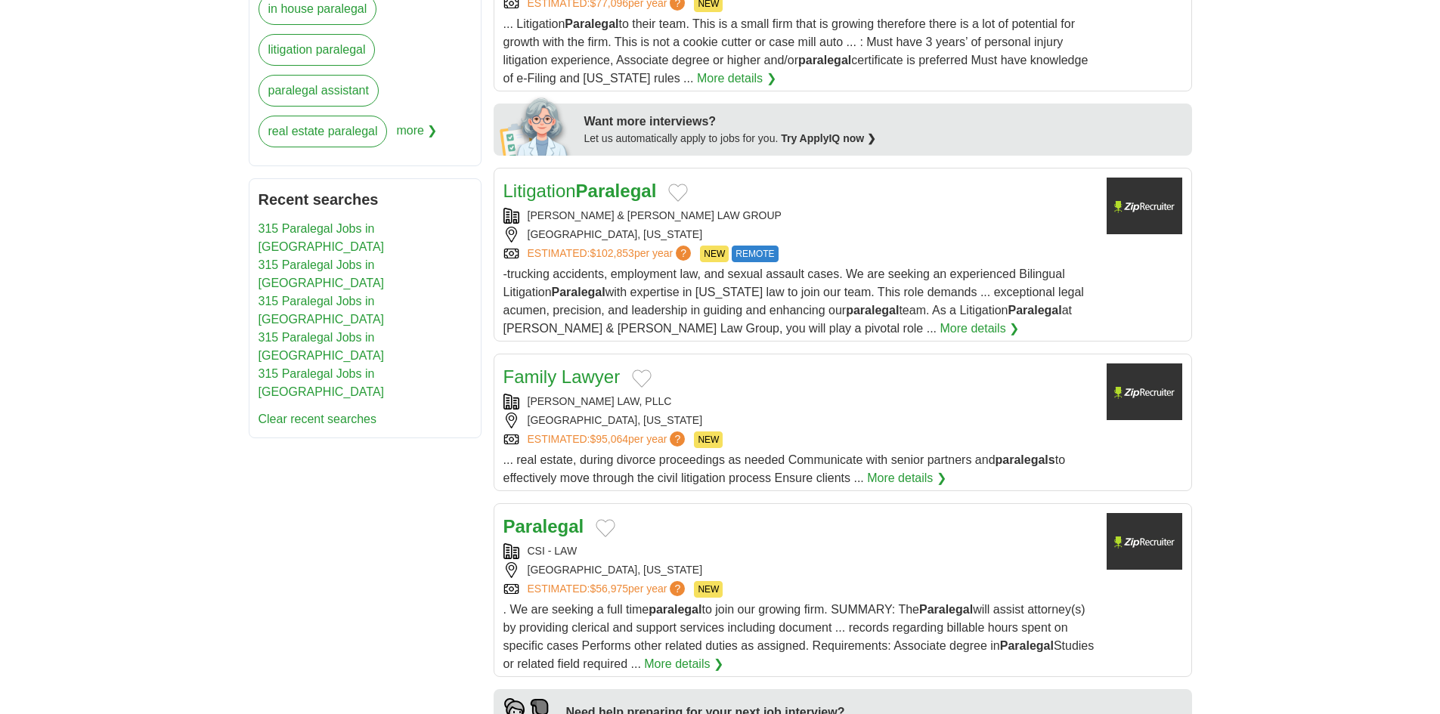
scroll to position [982, 0]
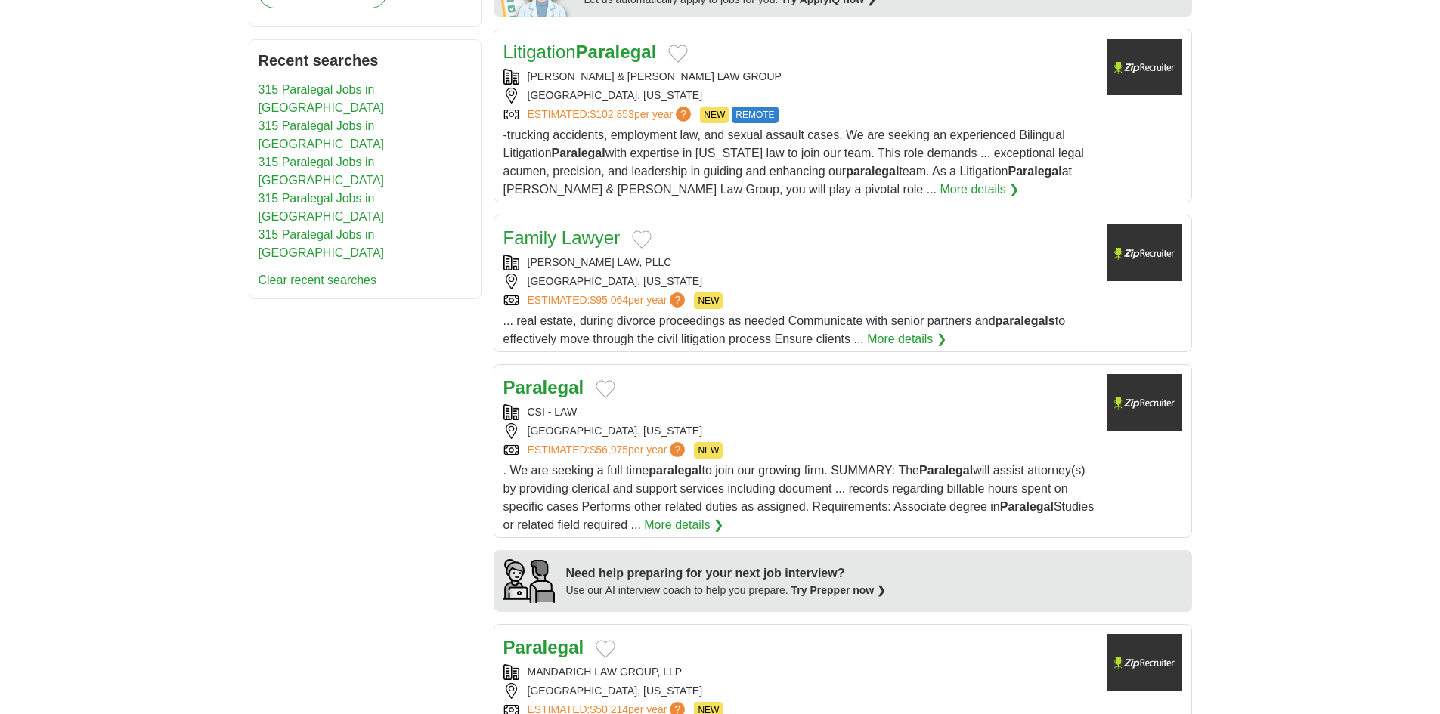
click at [778, 274] on div "OGDEN, UTAH" at bounding box center [798, 282] width 591 height 16
